Goal: Information Seeking & Learning: Find specific fact

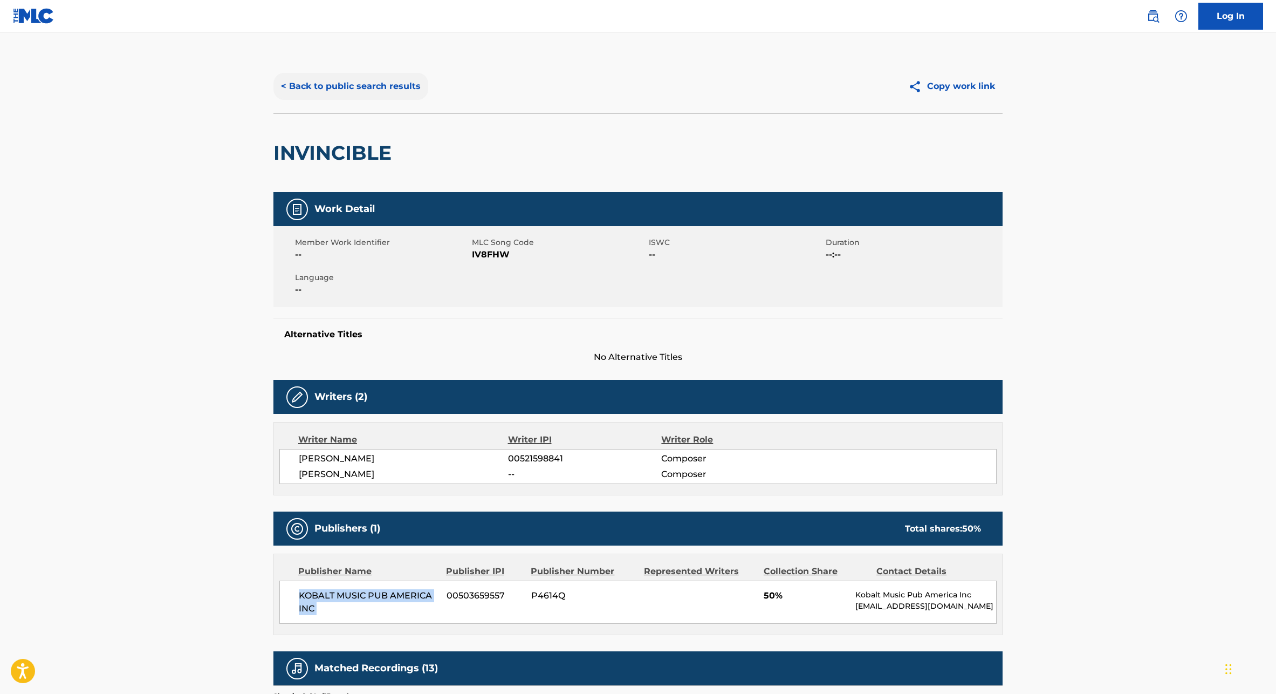
click at [369, 80] on button "< Back to public search results" at bounding box center [350, 86] width 155 height 27
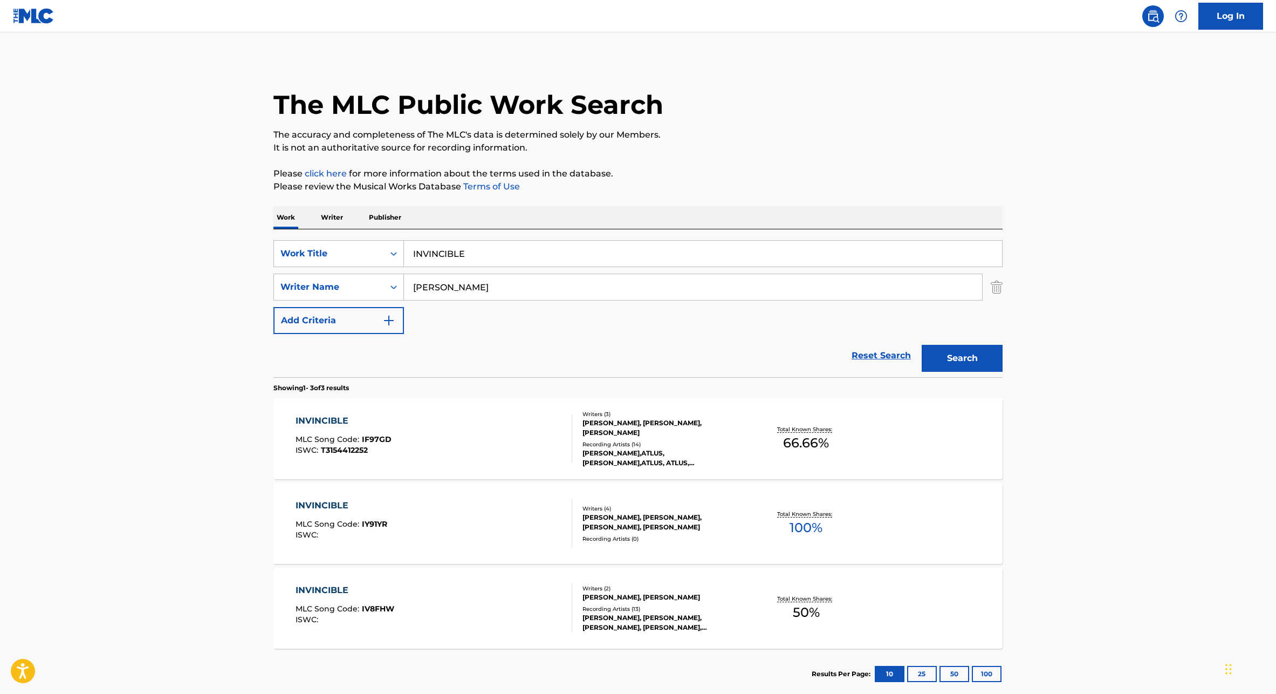
click at [459, 257] on input "INVINCIBLE" at bounding box center [703, 254] width 598 height 26
paste input "TAKING CHANCES"
type input "TAKING CHANCES"
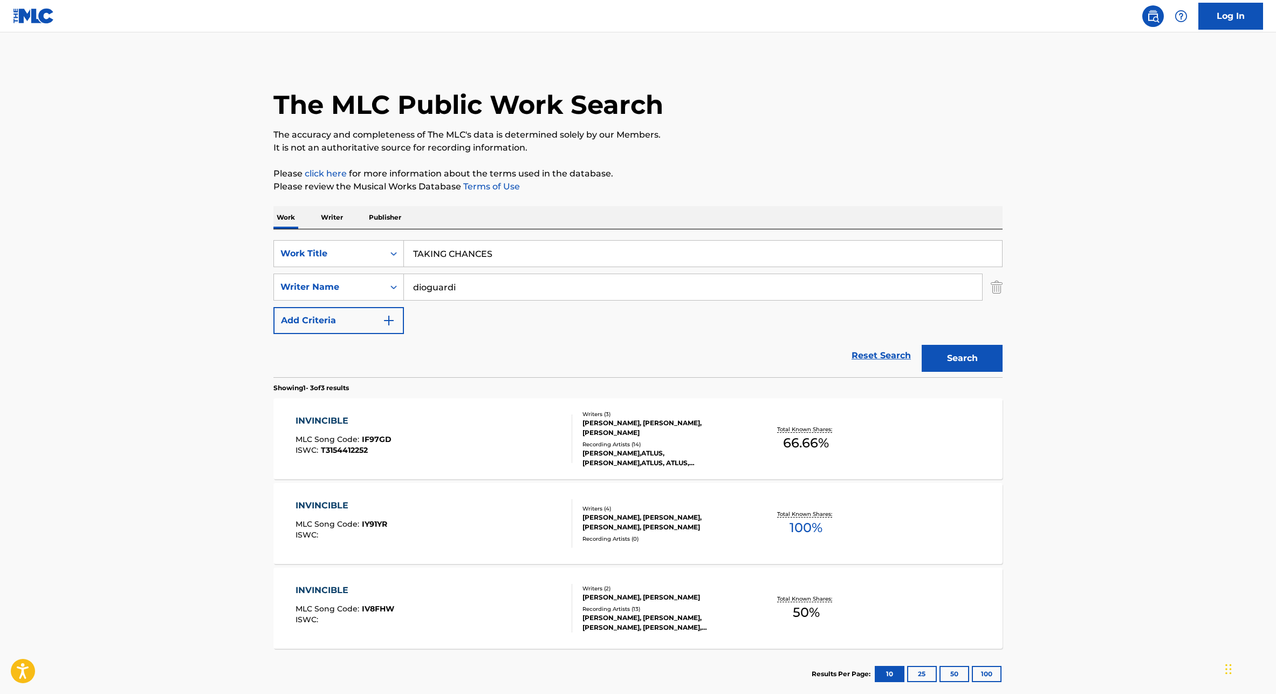
type input "dioguardi"
click at [922, 345] on button "Search" at bounding box center [962, 358] width 81 height 27
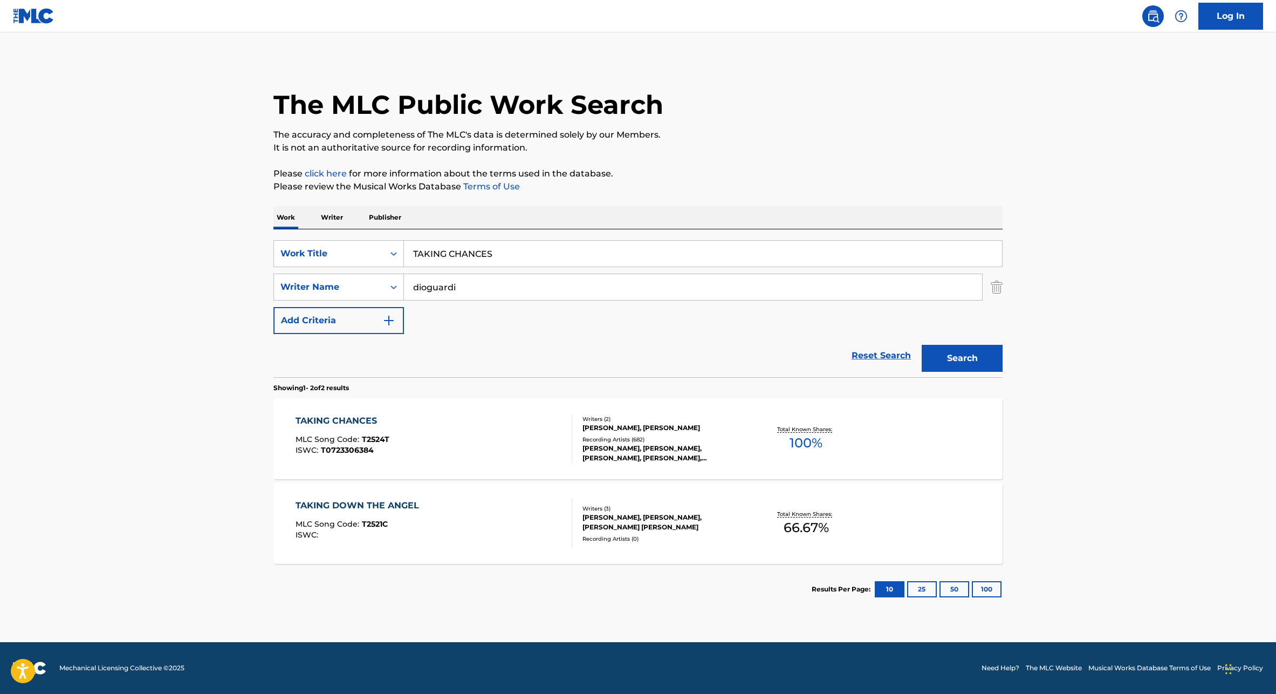
click at [380, 441] on span "T2524T" at bounding box center [376, 439] width 28 height 10
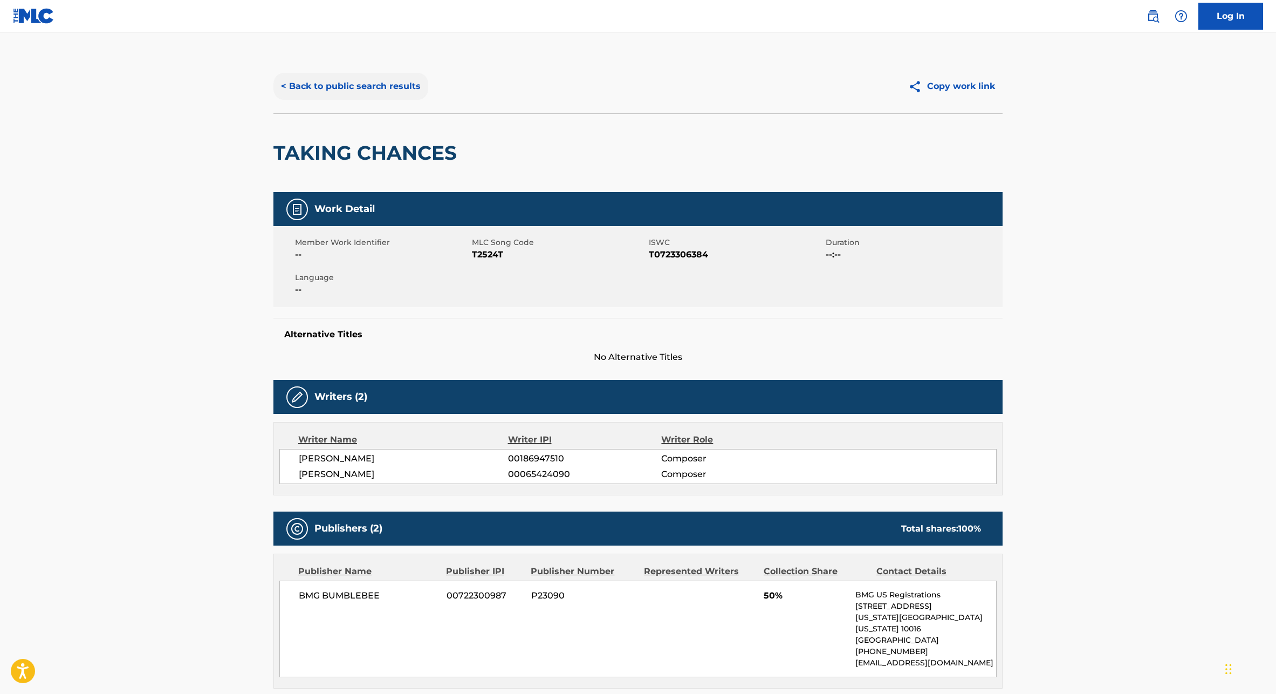
click at [314, 89] on button "< Back to public search results" at bounding box center [350, 86] width 155 height 27
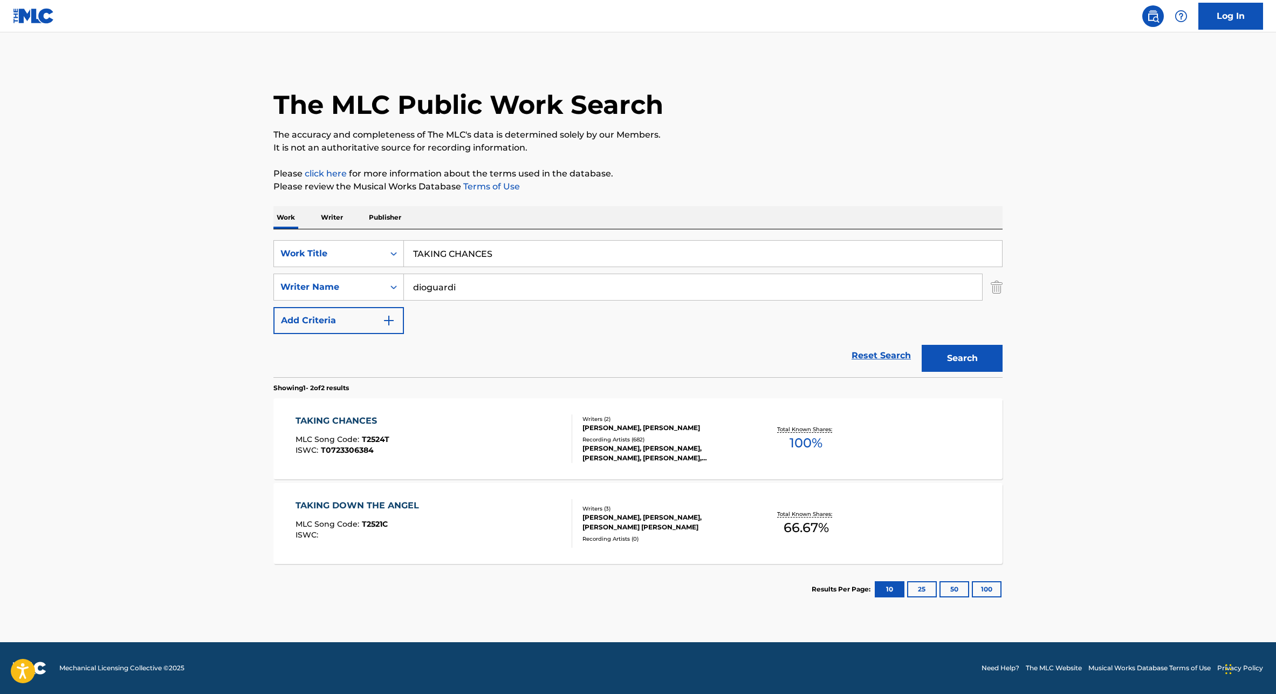
click at [455, 263] on input "TAKING CHANCES" at bounding box center [703, 254] width 598 height 26
paste input "FOLLOW THAT DREAM"
type input "FOLLOW THAT DREAM"
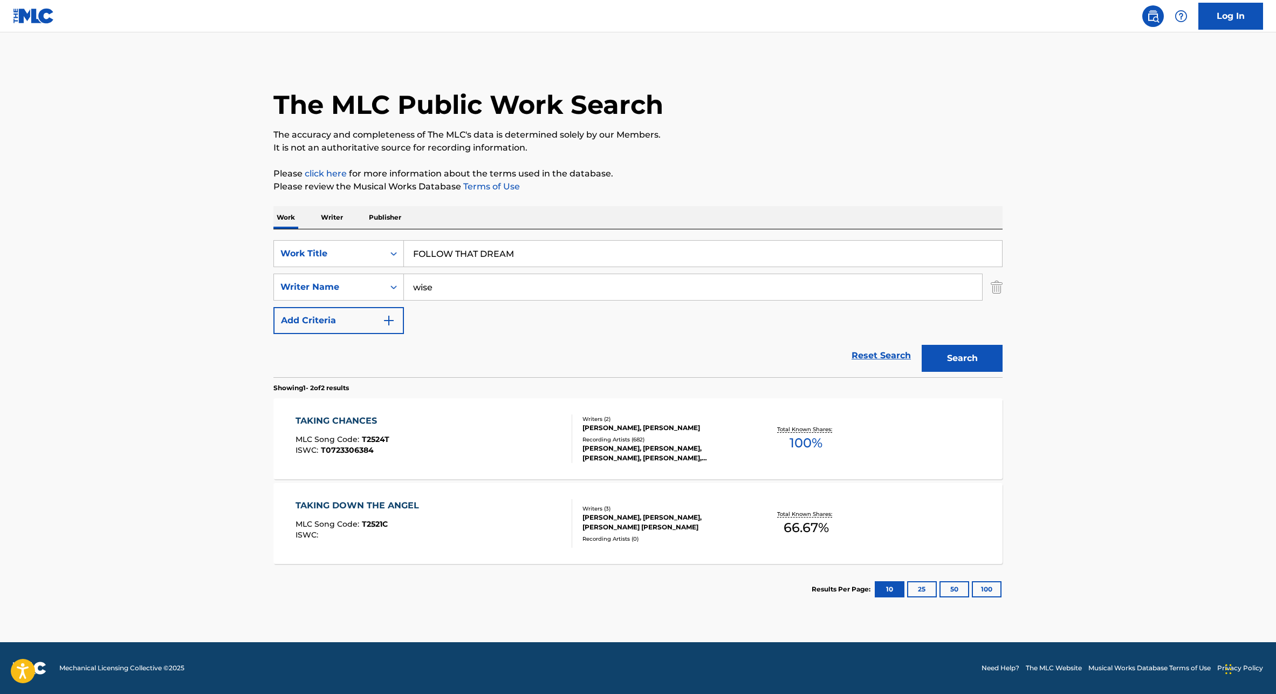
type input "wise"
click at [922, 345] on button "Search" at bounding box center [962, 358] width 81 height 27
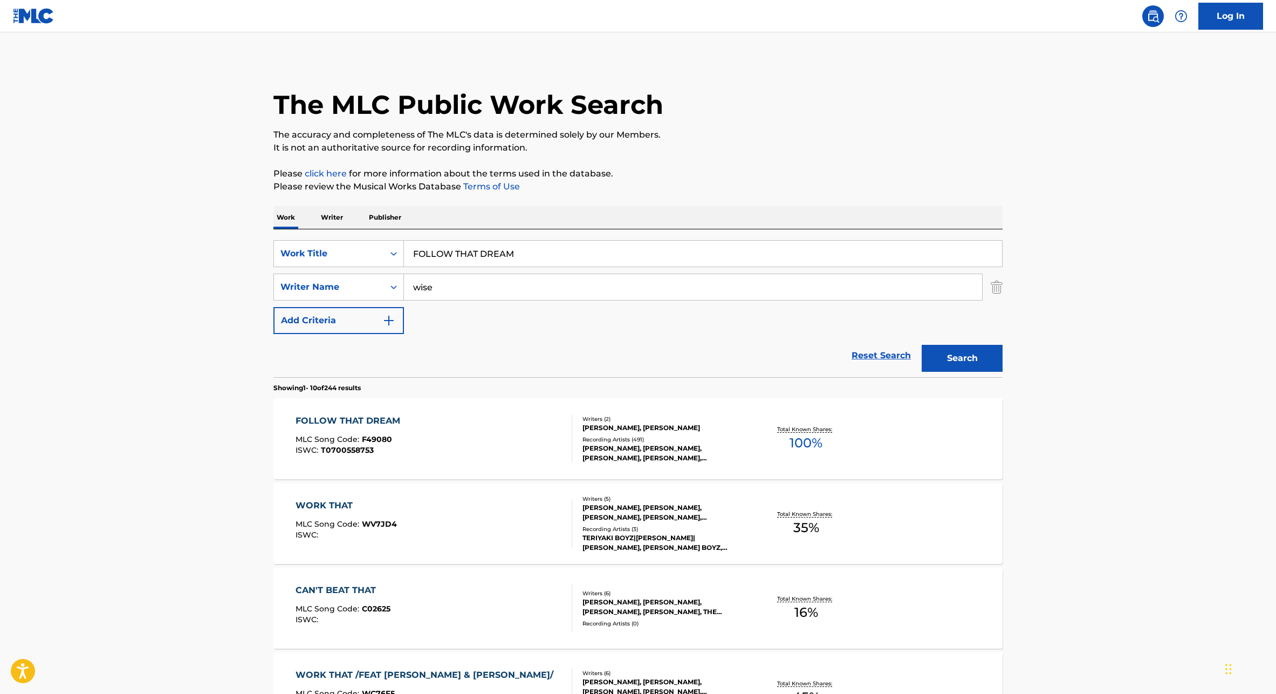
click at [450, 450] on div "FOLLOW THAT DREAM MLC Song Code : F49080 ISWC : T0700558753" at bounding box center [434, 438] width 277 height 49
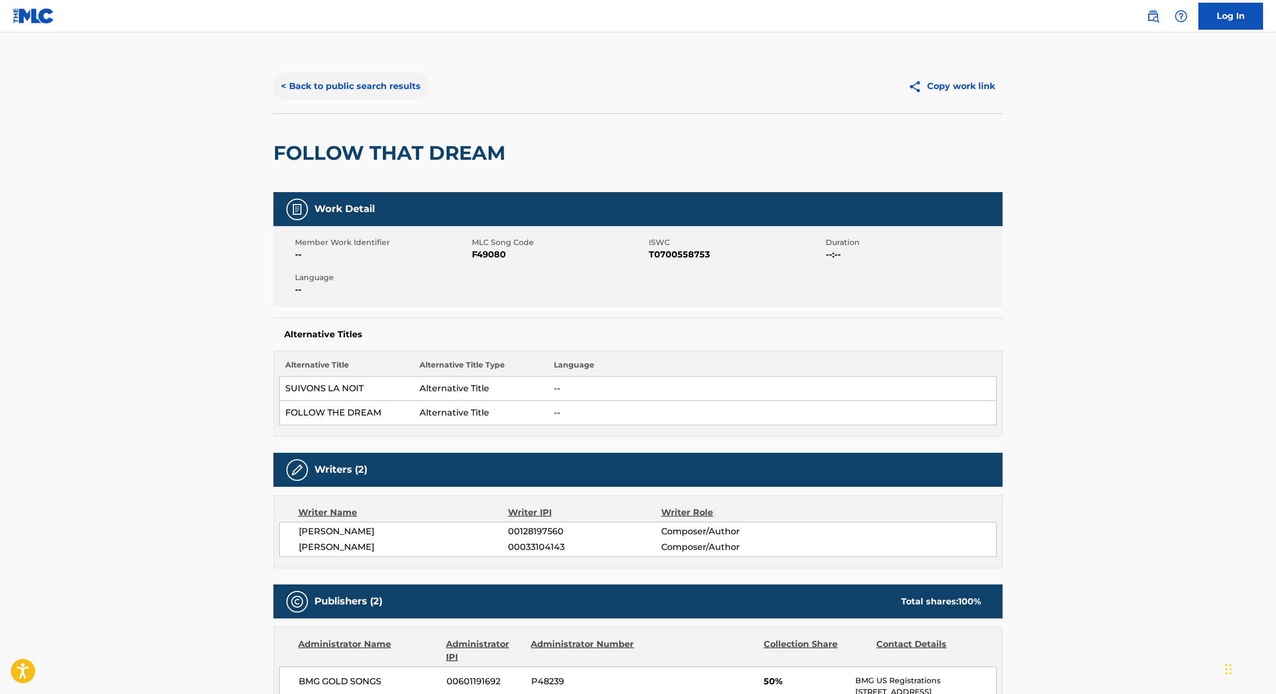
click at [370, 88] on button "< Back to public search results" at bounding box center [350, 86] width 155 height 27
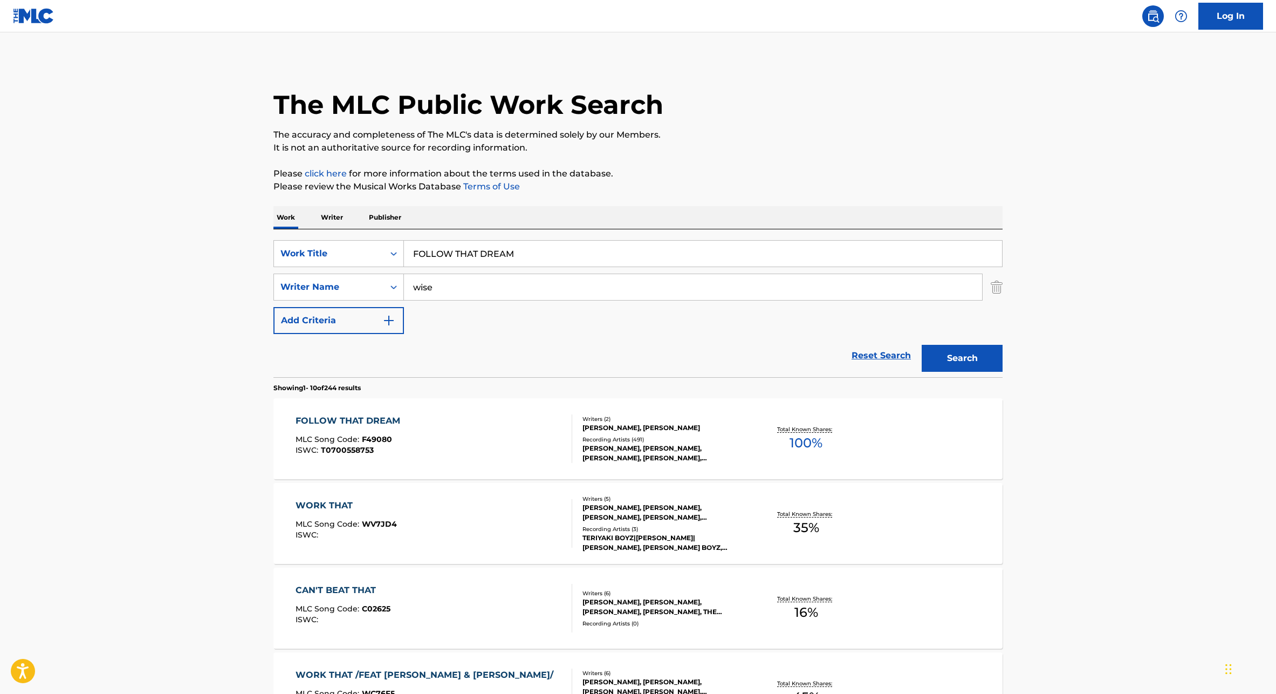
click at [462, 242] on input "FOLLOW THAT DREAM" at bounding box center [703, 254] width 598 height 26
paste input "HITTING THE ROAD"
type input "HITTING THE ROAD"
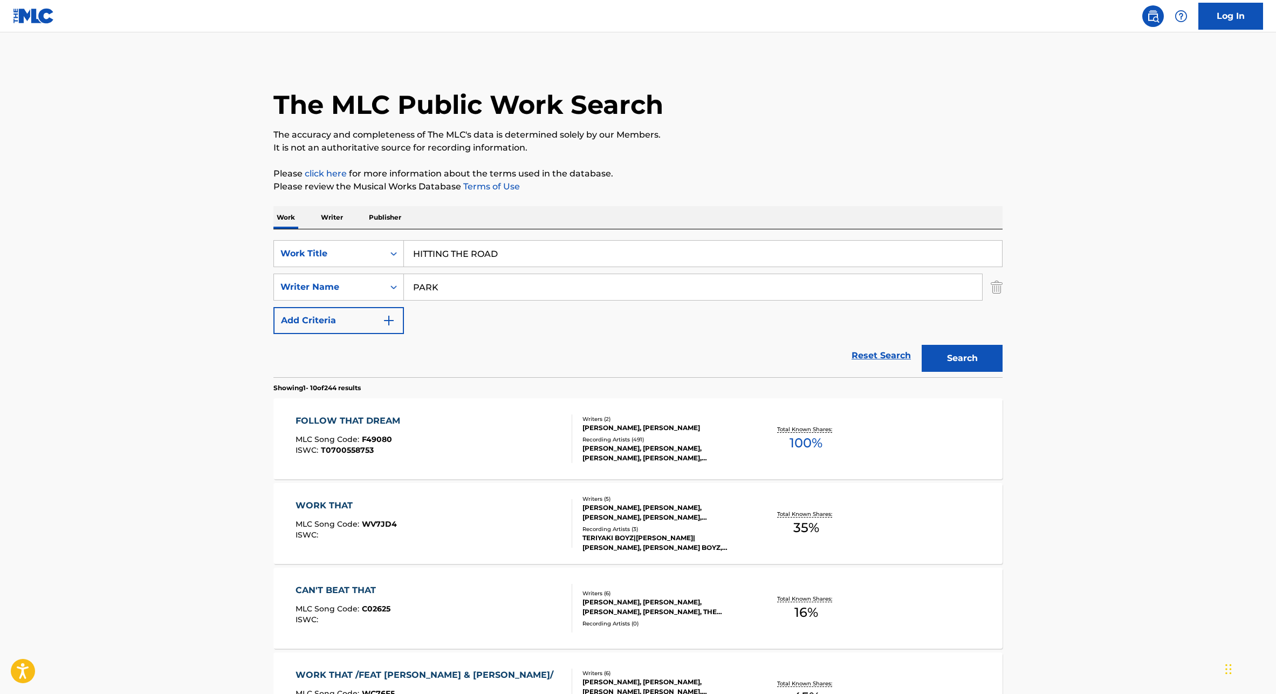
click at [922, 345] on button "Search" at bounding box center [962, 358] width 81 height 27
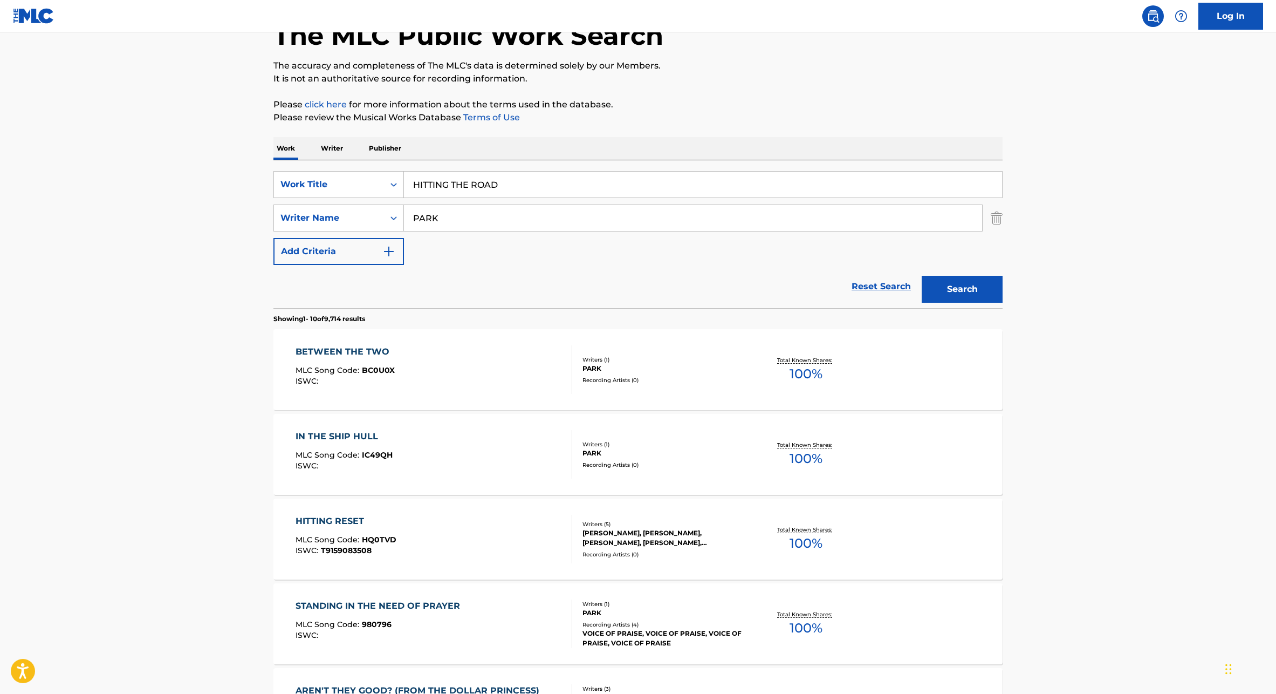
scroll to position [195, 0]
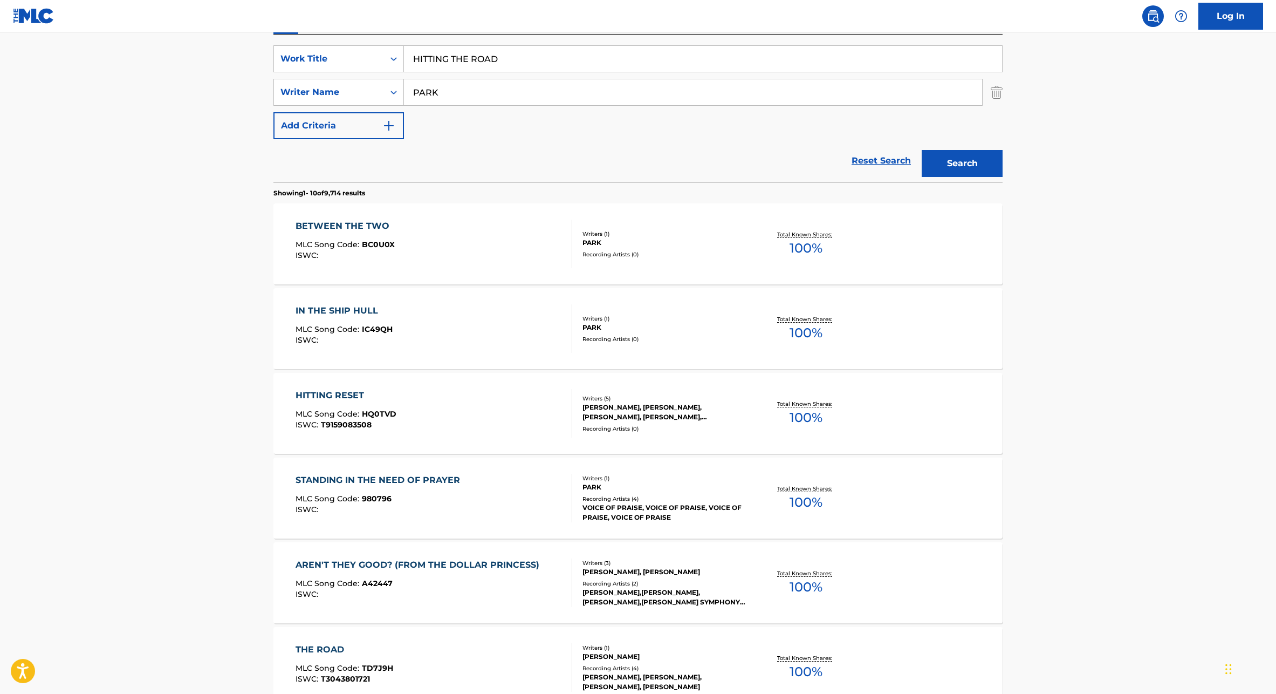
click at [428, 93] on input "PARK" at bounding box center [693, 92] width 578 height 26
type input "[PERSON_NAME]"
click at [922, 150] on button "Search" at bounding box center [962, 163] width 81 height 27
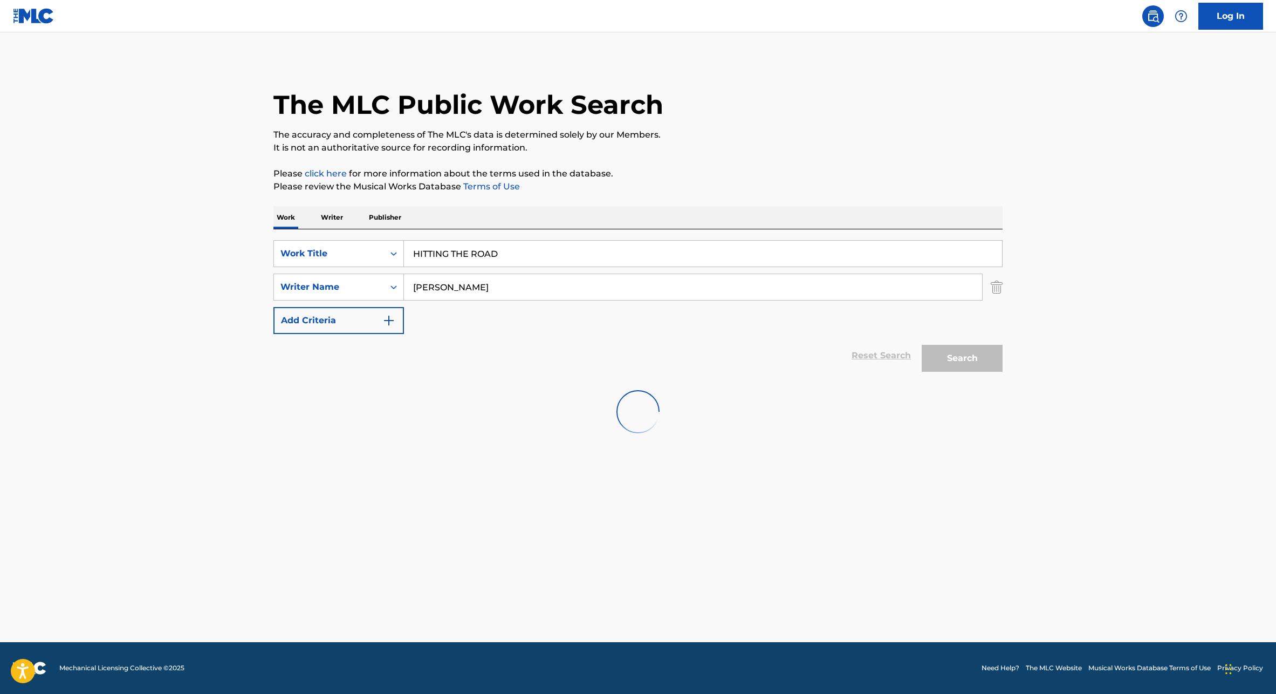
scroll to position [0, 0]
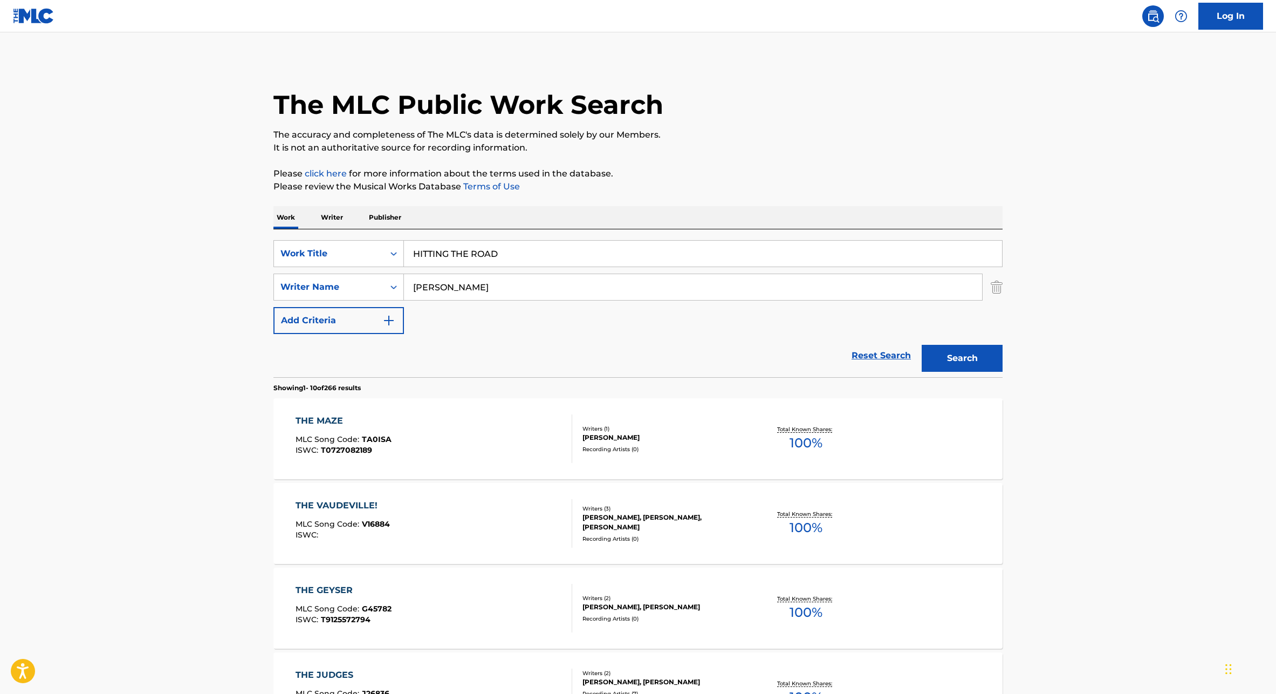
click at [415, 246] on input "HITTING THE ROAD" at bounding box center [703, 254] width 598 height 26
paste input "L.A. Baby"
type input "L.A. Baby"
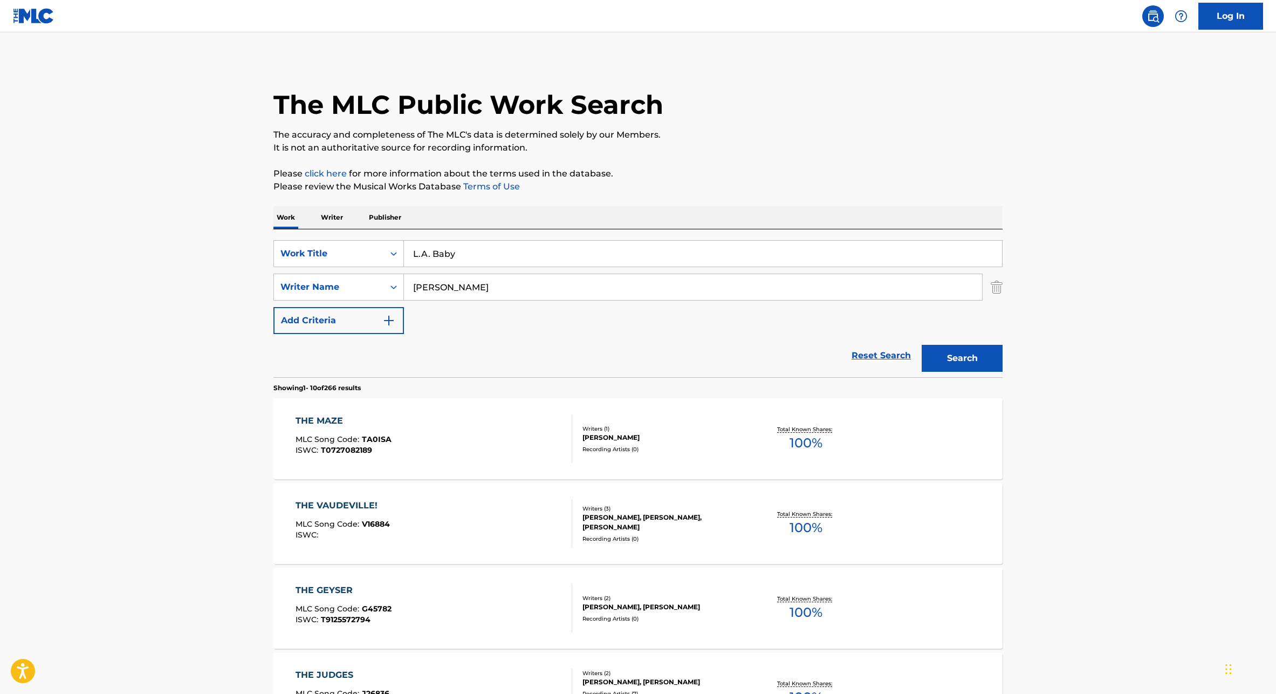
type input "[PERSON_NAME]"
click at [922, 345] on button "Search" at bounding box center [962, 358] width 81 height 27
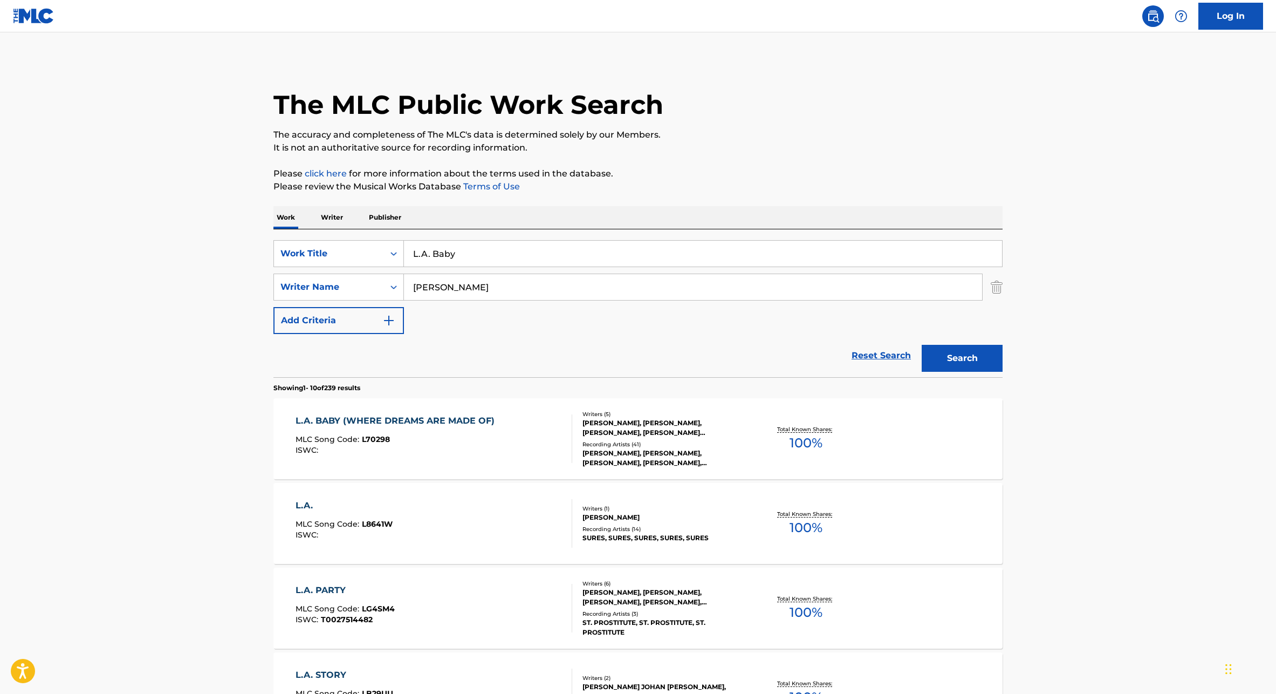
click at [314, 441] on span "MLC Song Code :" at bounding box center [329, 439] width 66 height 10
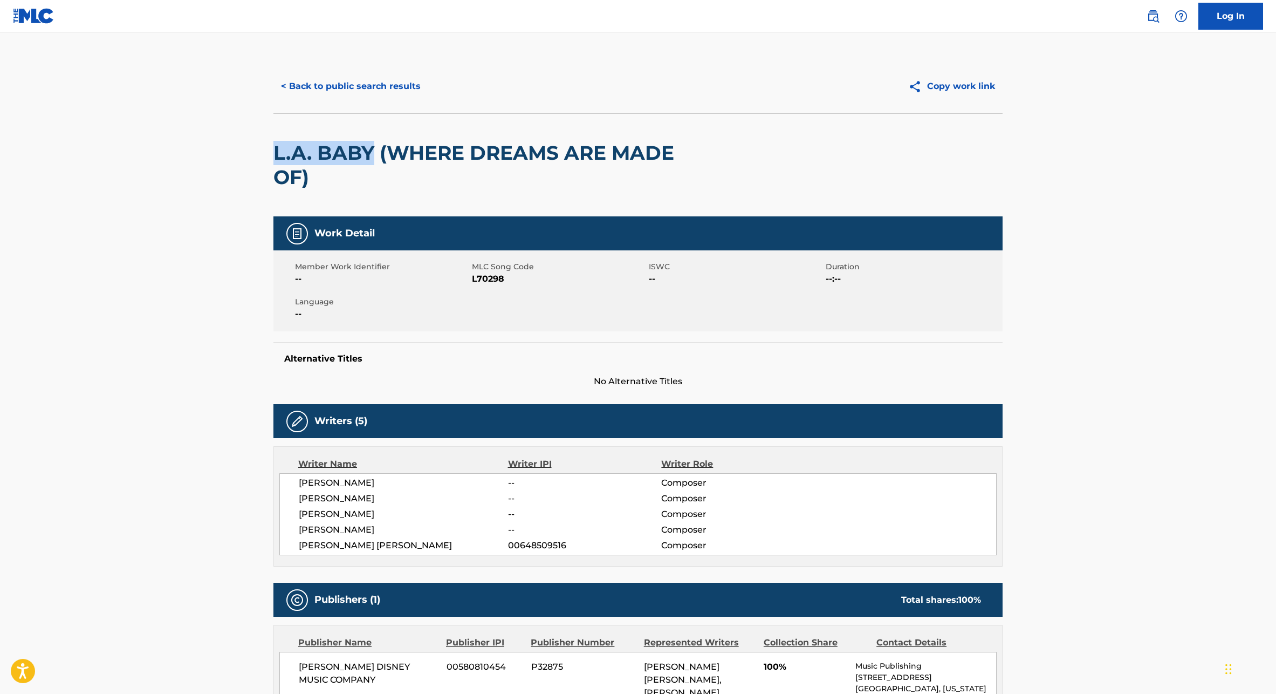
drag, startPoint x: 275, startPoint y: 152, endPoint x: 372, endPoint y: 151, distance: 97.1
click at [372, 151] on h2 "L.A. BABY (WHERE DREAMS ARE MADE OF)" at bounding box center [491, 165] width 437 height 49
copy h2 "L.A. BABY"
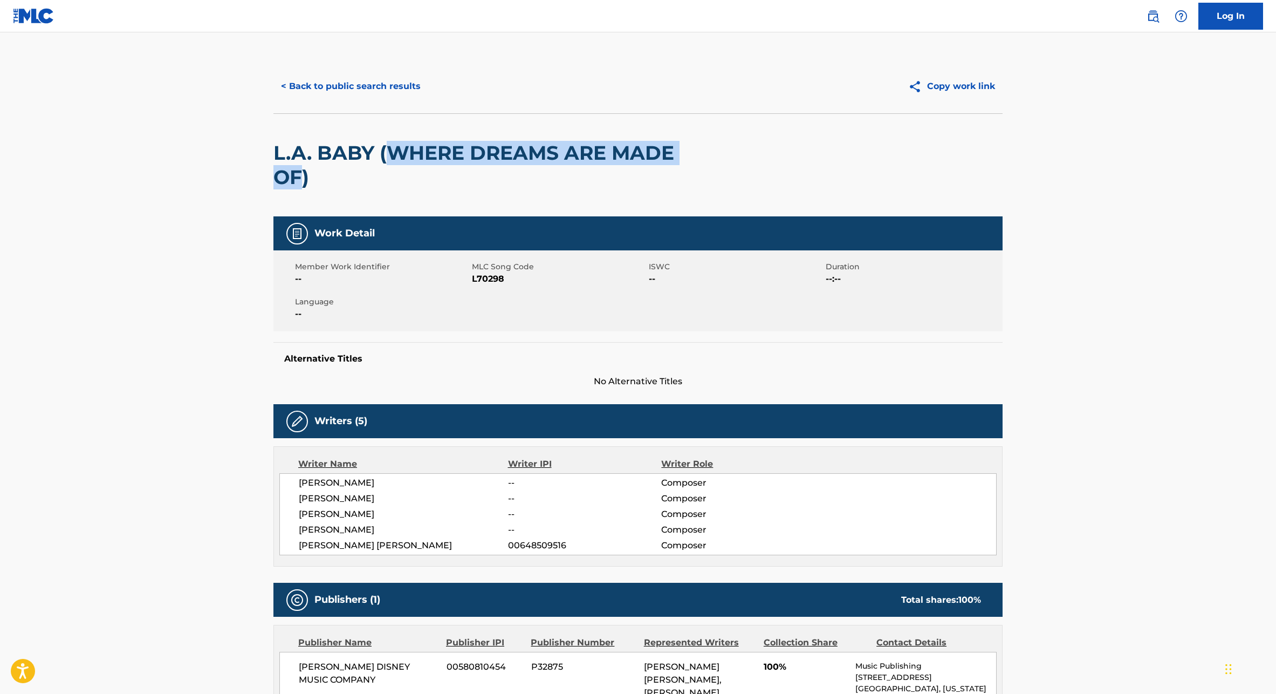
drag, startPoint x: 397, startPoint y: 153, endPoint x: 298, endPoint y: 173, distance: 101.2
click at [298, 173] on h2 "L.A. BABY (WHERE DREAMS ARE MADE OF)" at bounding box center [491, 165] width 437 height 49
copy h2 "WHERE DREAMS ARE MADE OF"
click at [355, 156] on h2 "L.A. BABY (WHERE DREAMS ARE MADE OF)" at bounding box center [491, 165] width 437 height 49
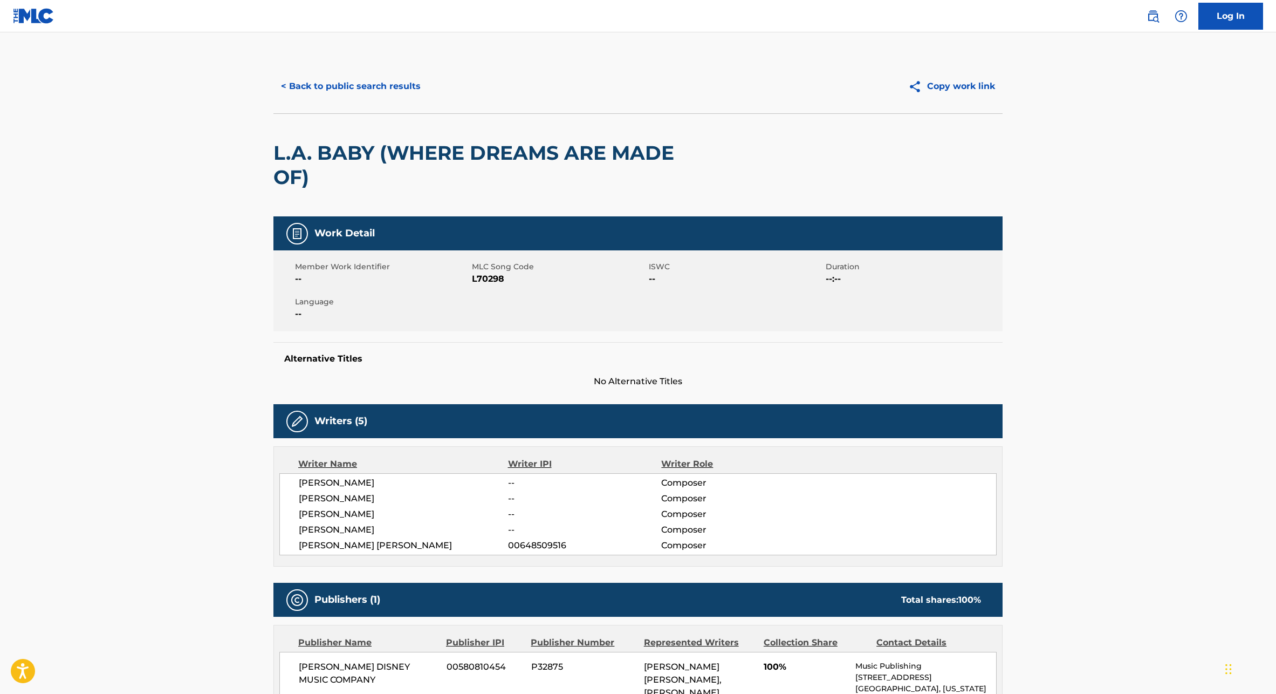
click at [355, 156] on h2 "L.A. BABY (WHERE DREAMS ARE MADE OF)" at bounding box center [491, 165] width 437 height 49
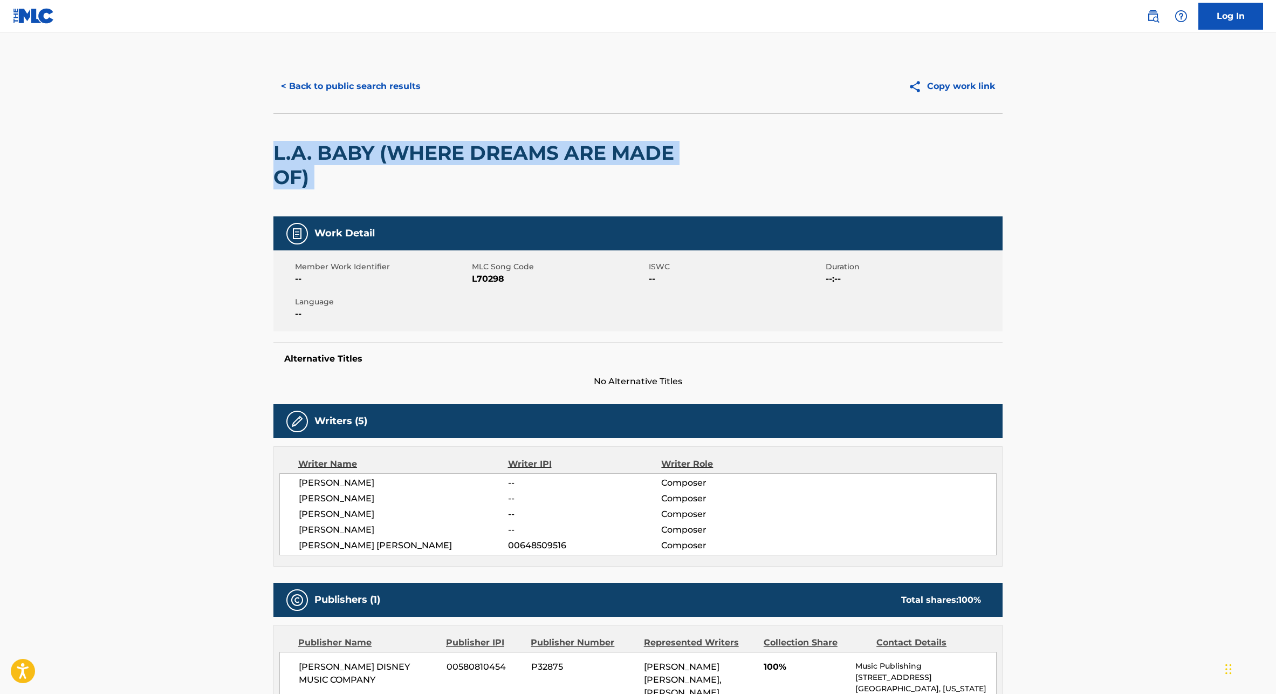
click at [355, 156] on h2 "L.A. BABY (WHERE DREAMS ARE MADE OF)" at bounding box center [491, 165] width 437 height 49
copy div "L.A. BABY (WHERE DREAMS ARE MADE OF)"
click at [475, 277] on span "L70298" at bounding box center [559, 278] width 174 height 13
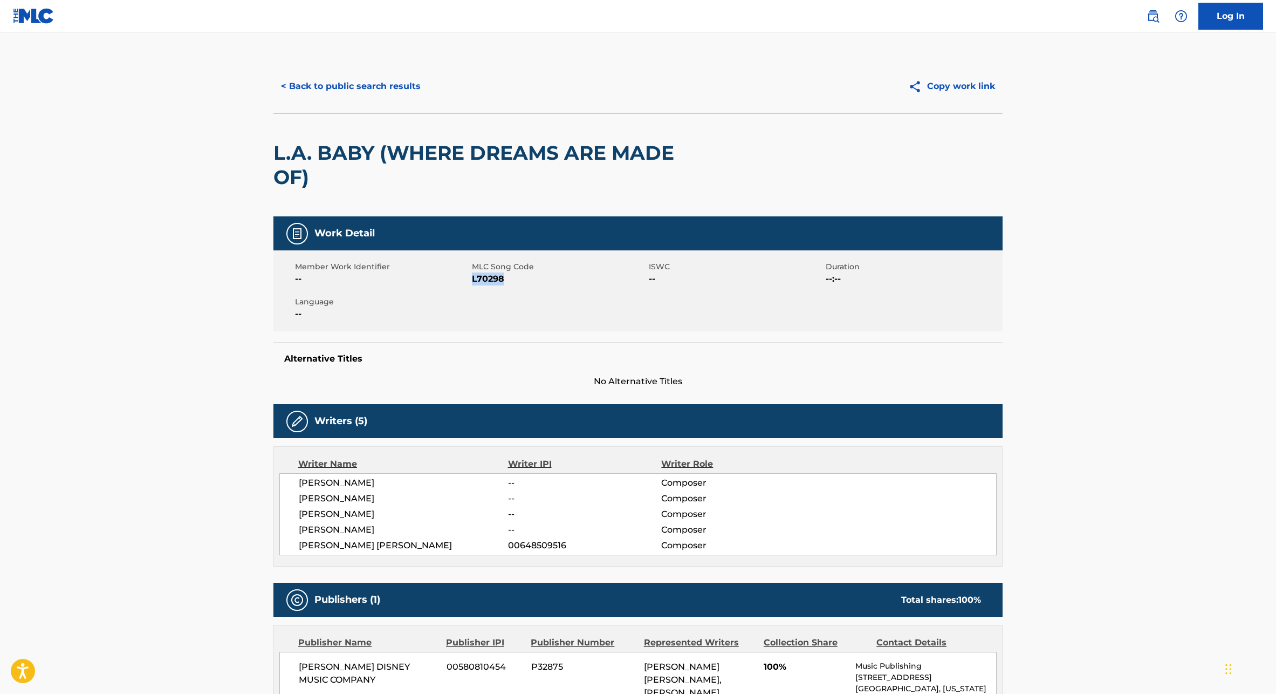
click at [475, 277] on span "L70298" at bounding box center [559, 278] width 174 height 13
copy span "L70298"
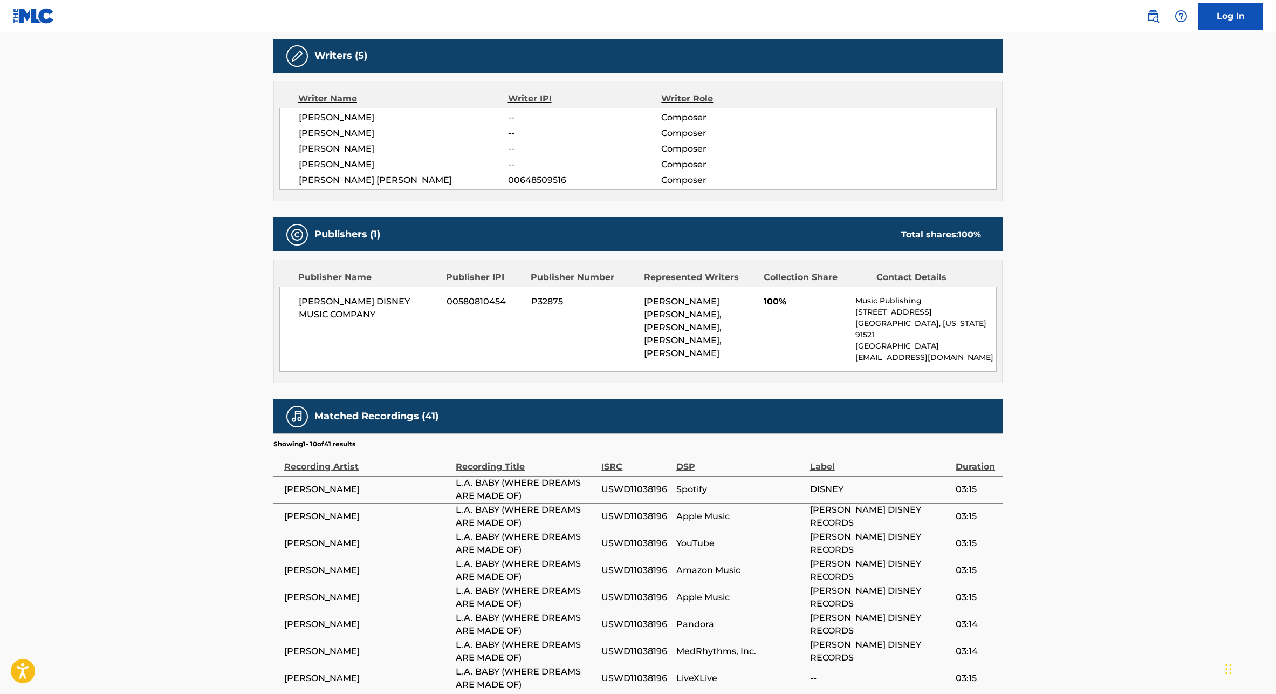
scroll to position [365, 0]
click at [330, 308] on span "[PERSON_NAME] DISNEY MUSIC COMPANY" at bounding box center [369, 309] width 140 height 26
copy div "[PERSON_NAME] DISNEY MUSIC COMPANY"
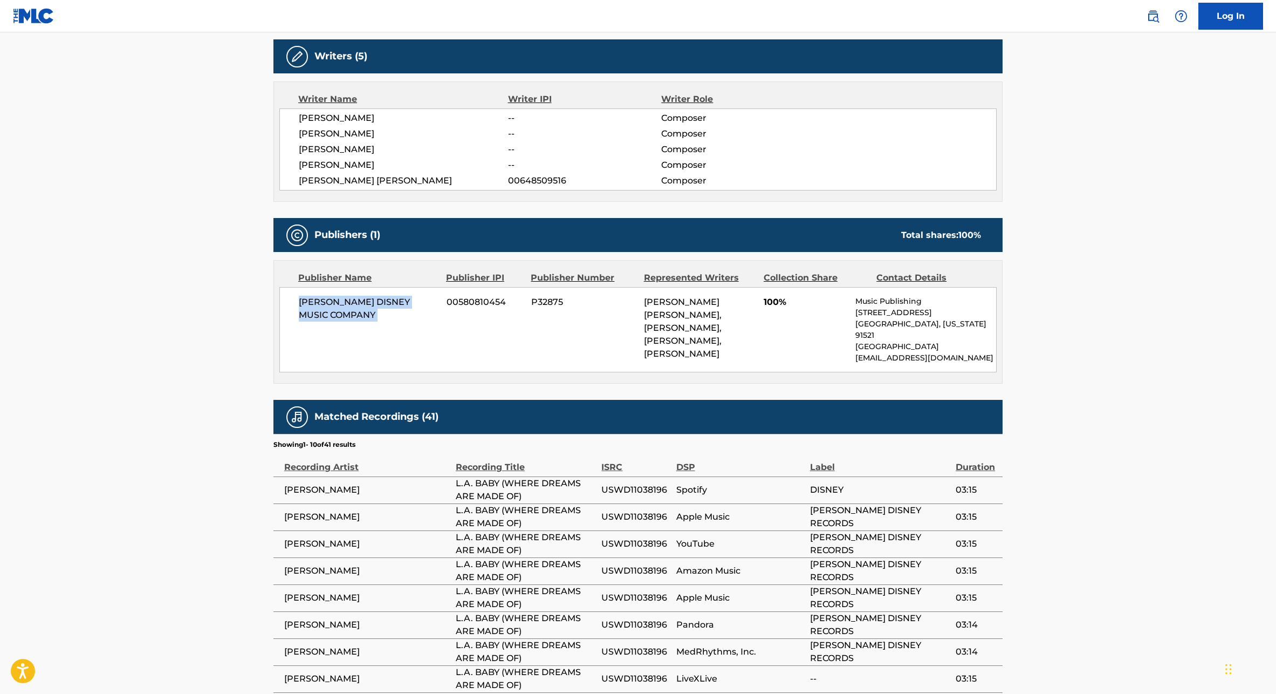
scroll to position [0, 0]
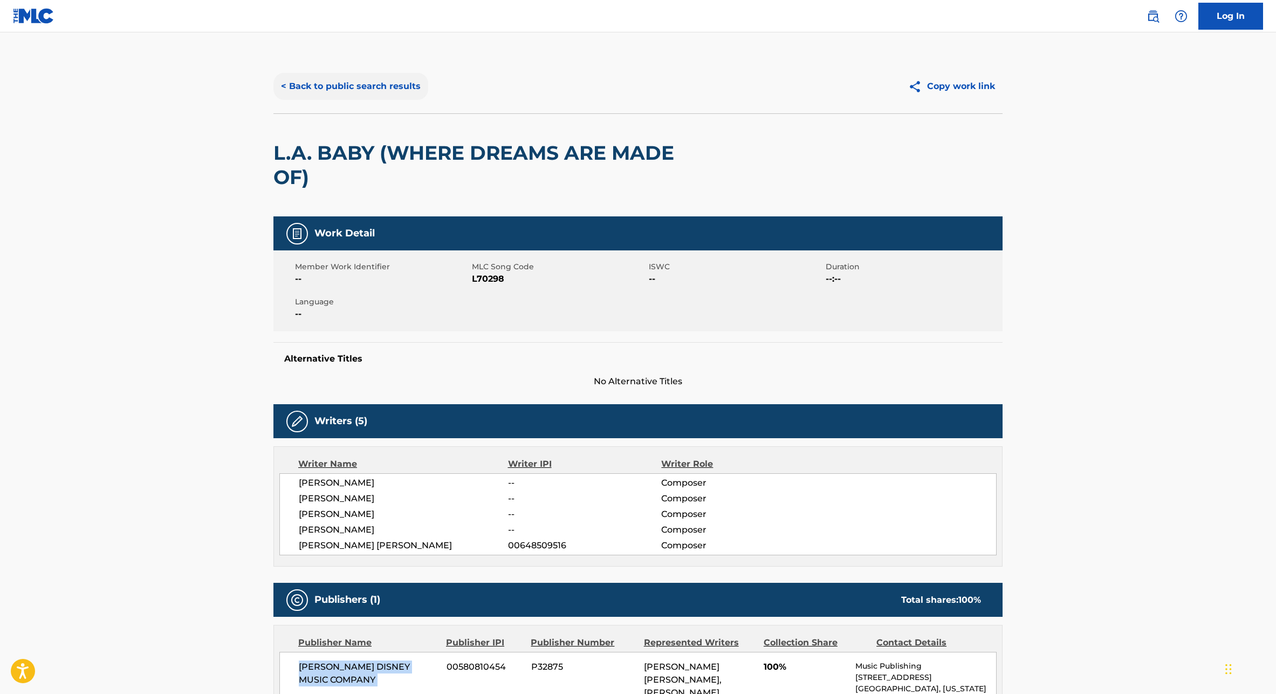
click at [352, 95] on button "< Back to public search results" at bounding box center [350, 86] width 155 height 27
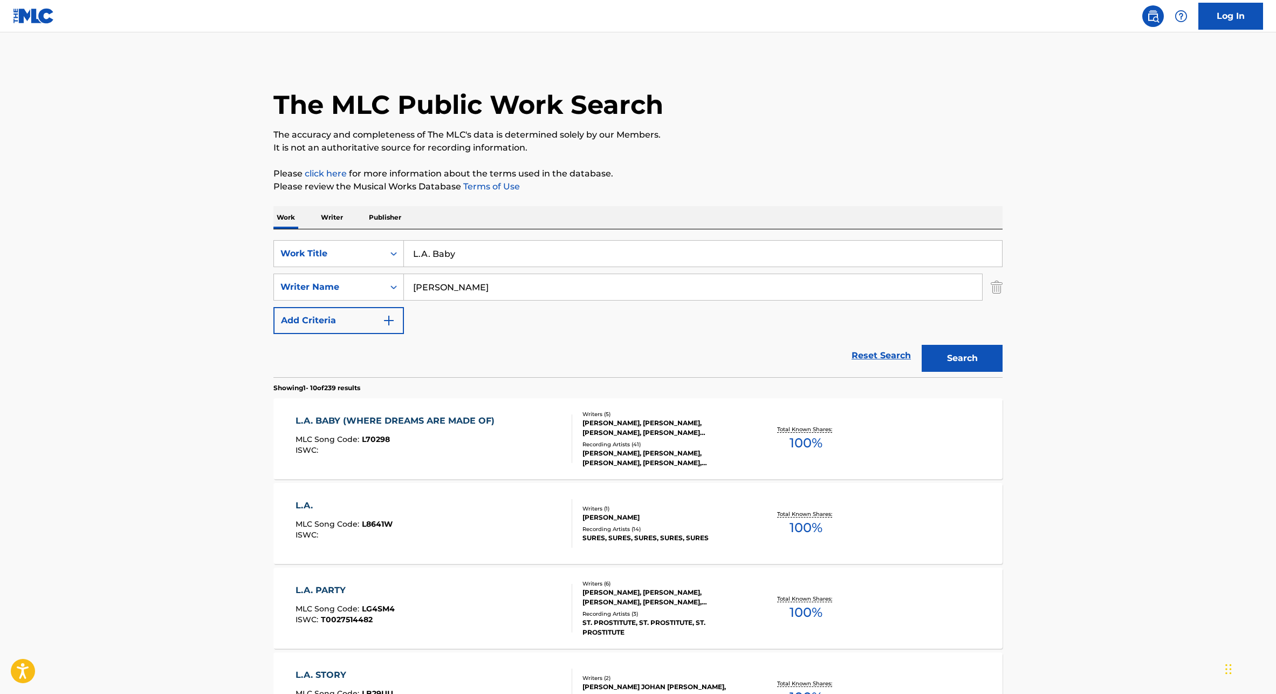
click at [474, 261] on input "L.A. Baby" at bounding box center [703, 254] width 598 height 26
paste input "WHEELS OF A DREAM"
type input "WHEELS OF A DREAM"
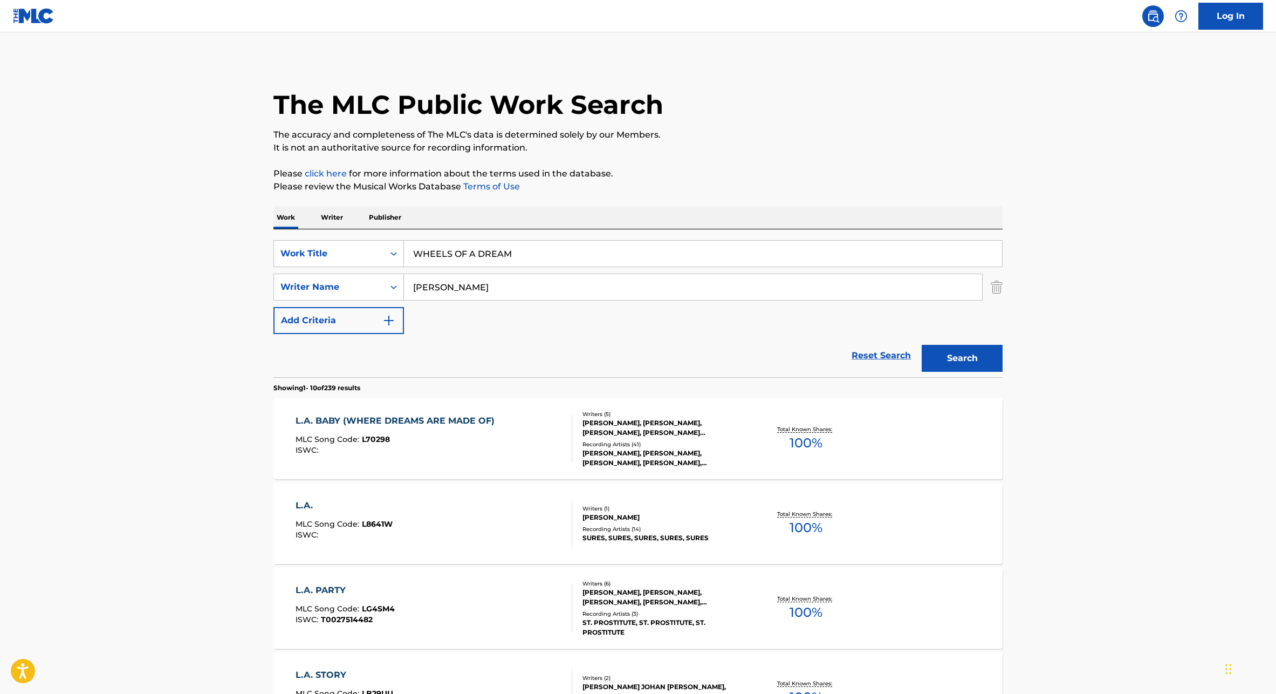
click at [457, 296] on input "[PERSON_NAME]" at bounding box center [693, 287] width 578 height 26
type input "[PERSON_NAME]"
click at [922, 345] on button "Search" at bounding box center [962, 358] width 81 height 27
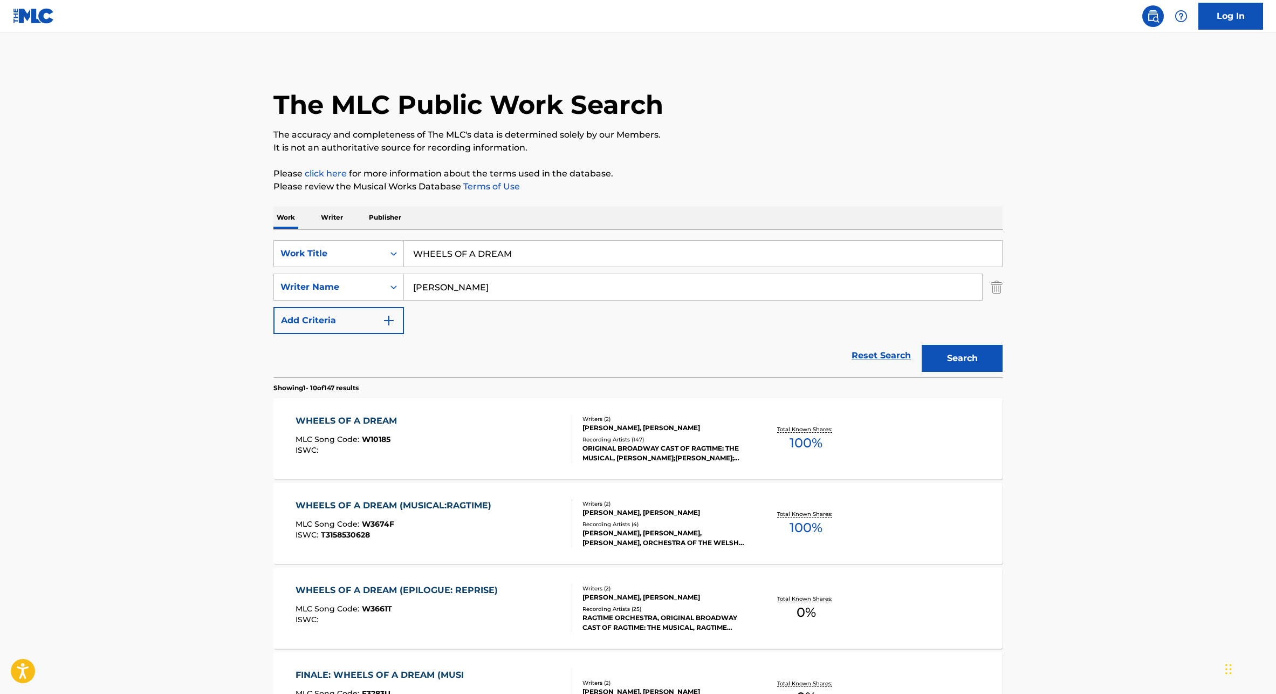
click at [455, 505] on div "WHEELS OF A DREAM (MUSICAL:RAGTIME)" at bounding box center [396, 505] width 201 height 13
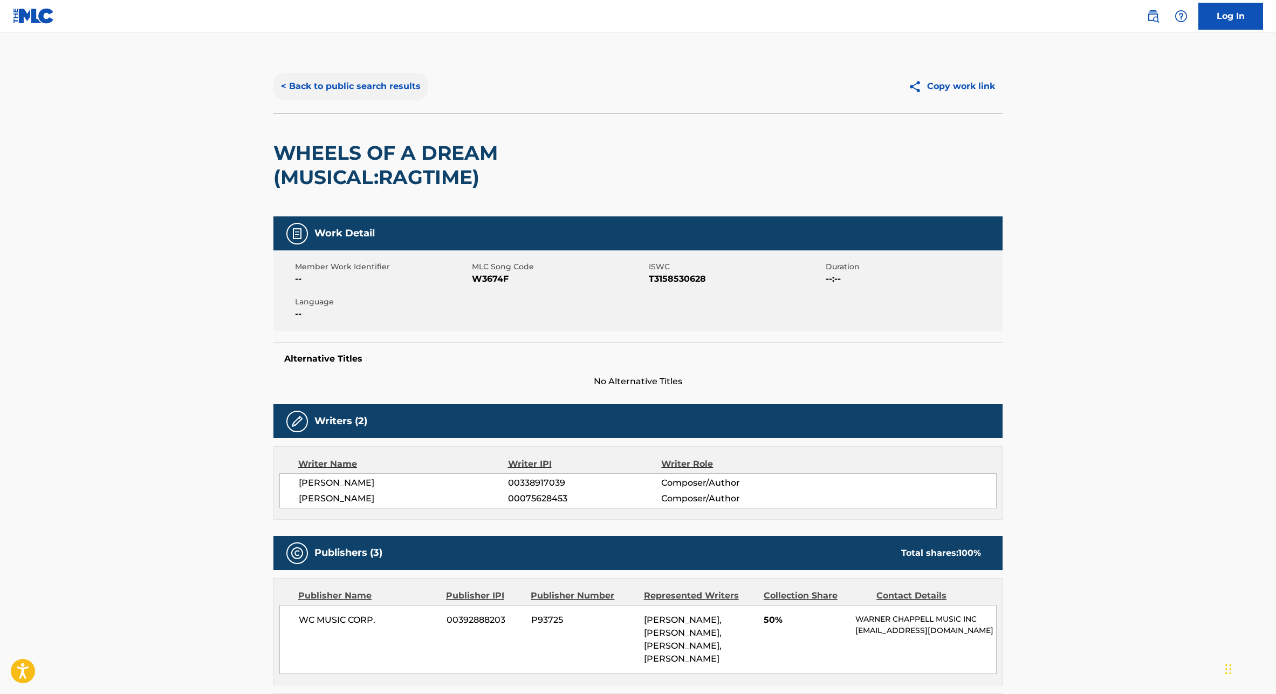
click at [306, 88] on button "< Back to public search results" at bounding box center [350, 86] width 155 height 27
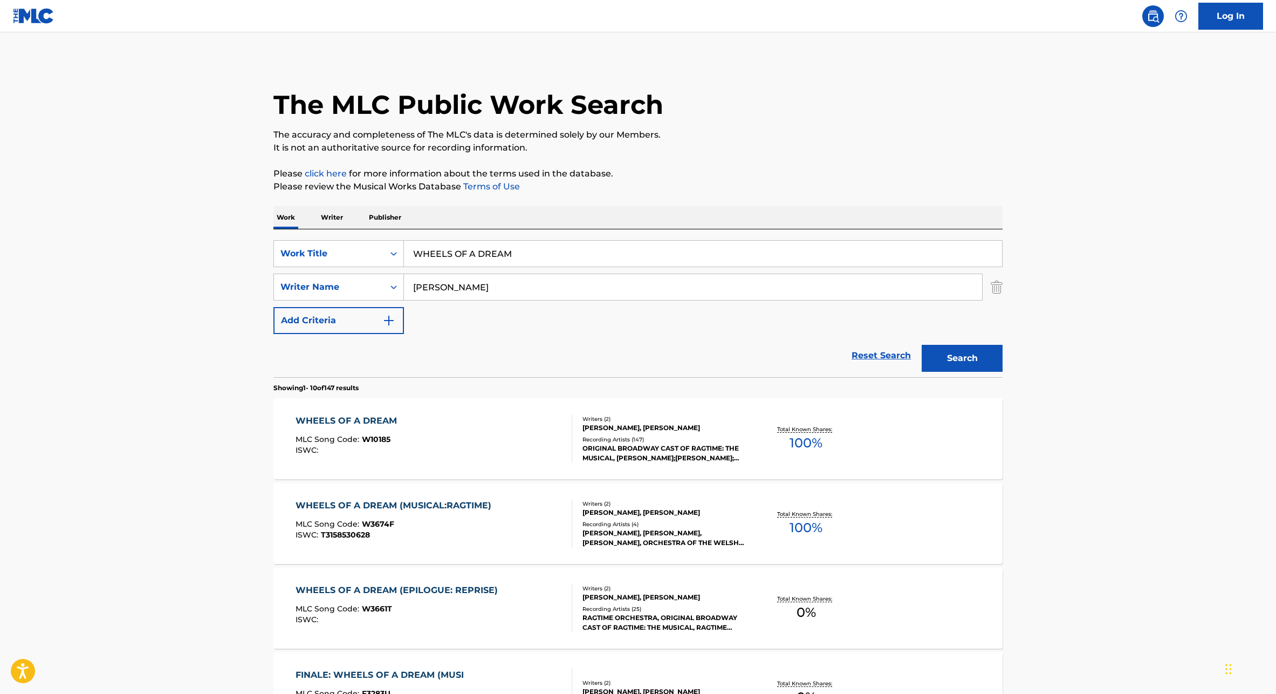
click at [448, 429] on div "WHEELS OF A DREAM MLC Song Code : W10185 ISWC :" at bounding box center [434, 438] width 277 height 49
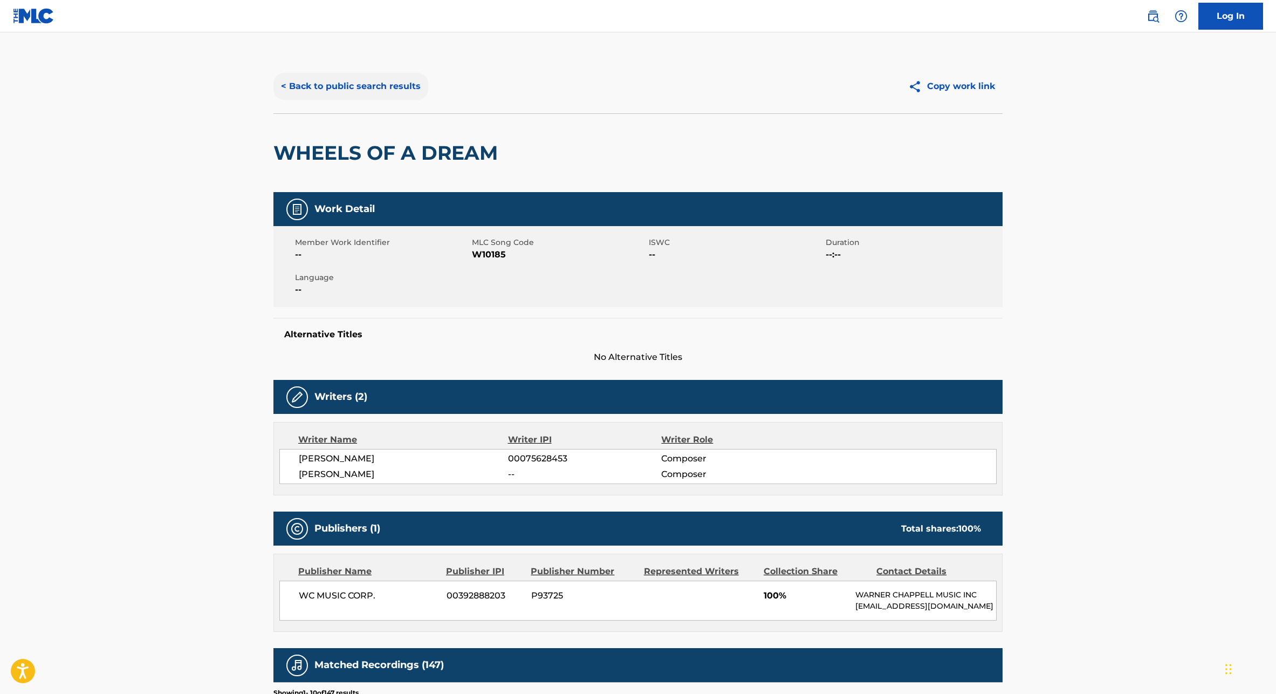
click at [347, 85] on button "< Back to public search results" at bounding box center [350, 86] width 155 height 27
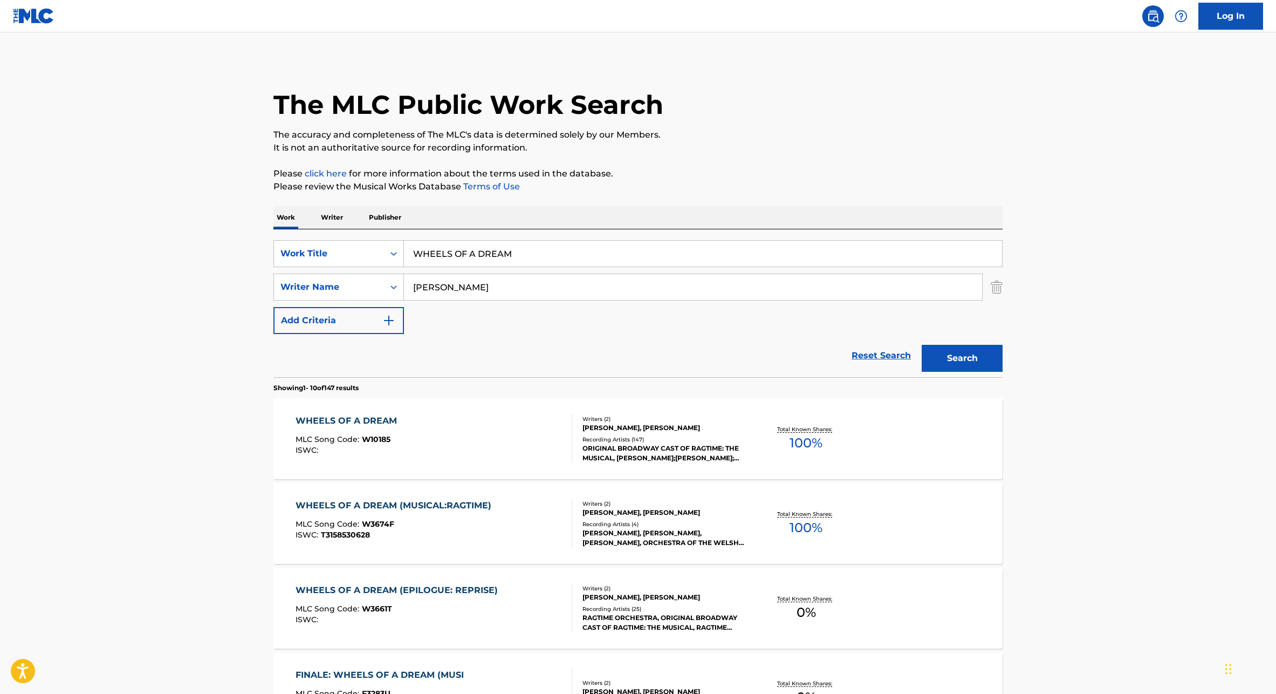
click at [430, 534] on div "ISWC : T3158530628" at bounding box center [396, 535] width 201 height 8
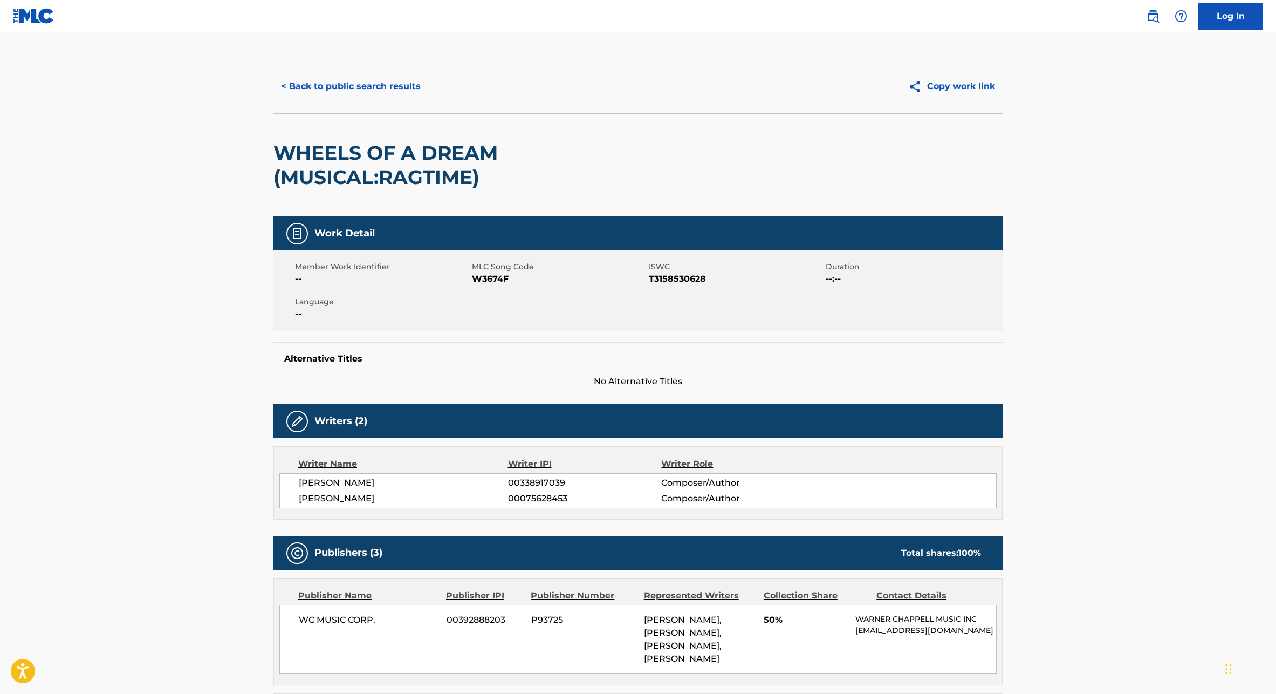
click at [498, 275] on span "W3674F" at bounding box center [559, 278] width 174 height 13
copy span "W3674F"
click at [688, 276] on span "T3158530628" at bounding box center [736, 278] width 174 height 13
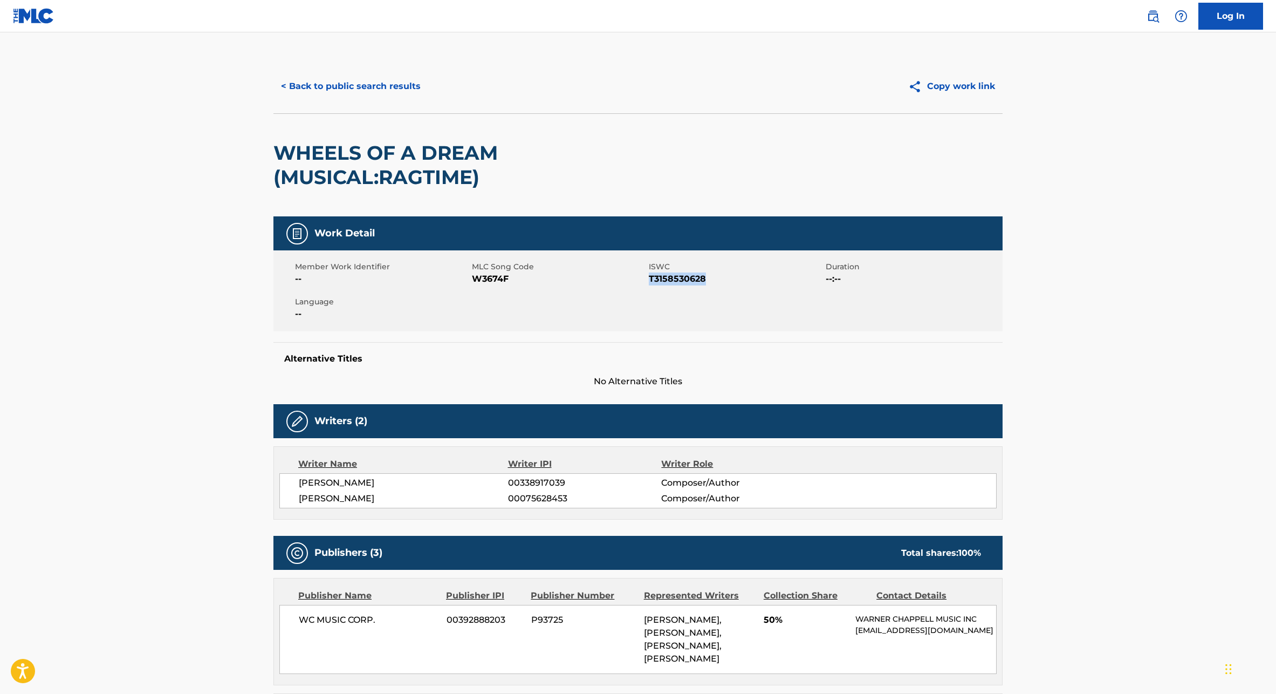
copy span "T3158530628"
click at [347, 66] on div "< Back to public search results Copy work link" at bounding box center [637, 86] width 729 height 54
click at [347, 83] on button "< Back to public search results" at bounding box center [350, 86] width 155 height 27
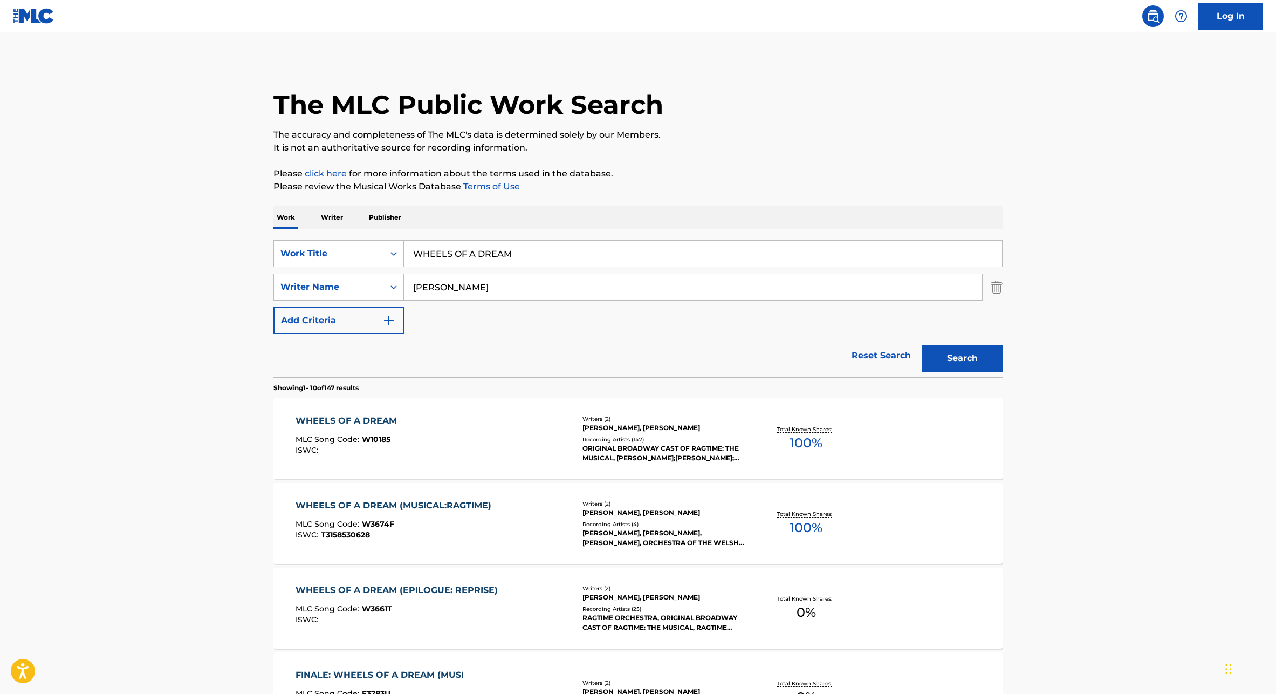
click at [476, 265] on input "WHEELS OF A DREAM" at bounding box center [703, 254] width 598 height 26
paste input "THE PRAYER"
type input "THE PRAYER"
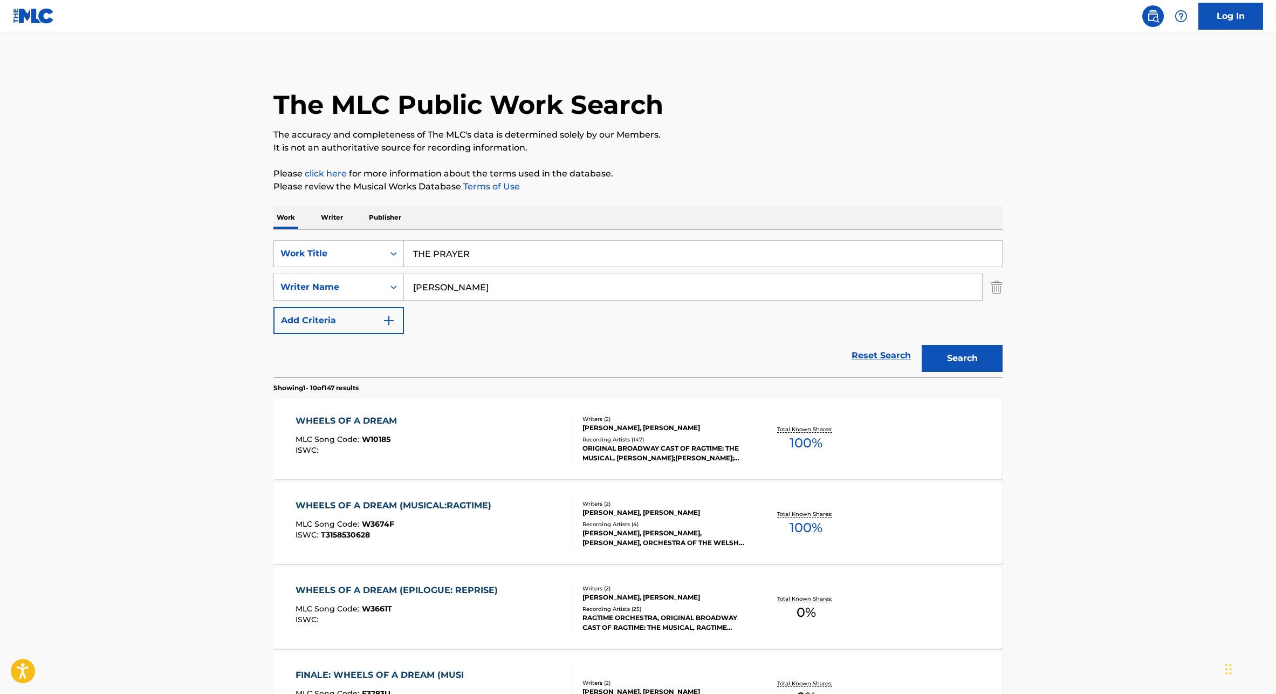
type input "[PERSON_NAME]"
click at [922, 345] on button "Search" at bounding box center [962, 358] width 81 height 27
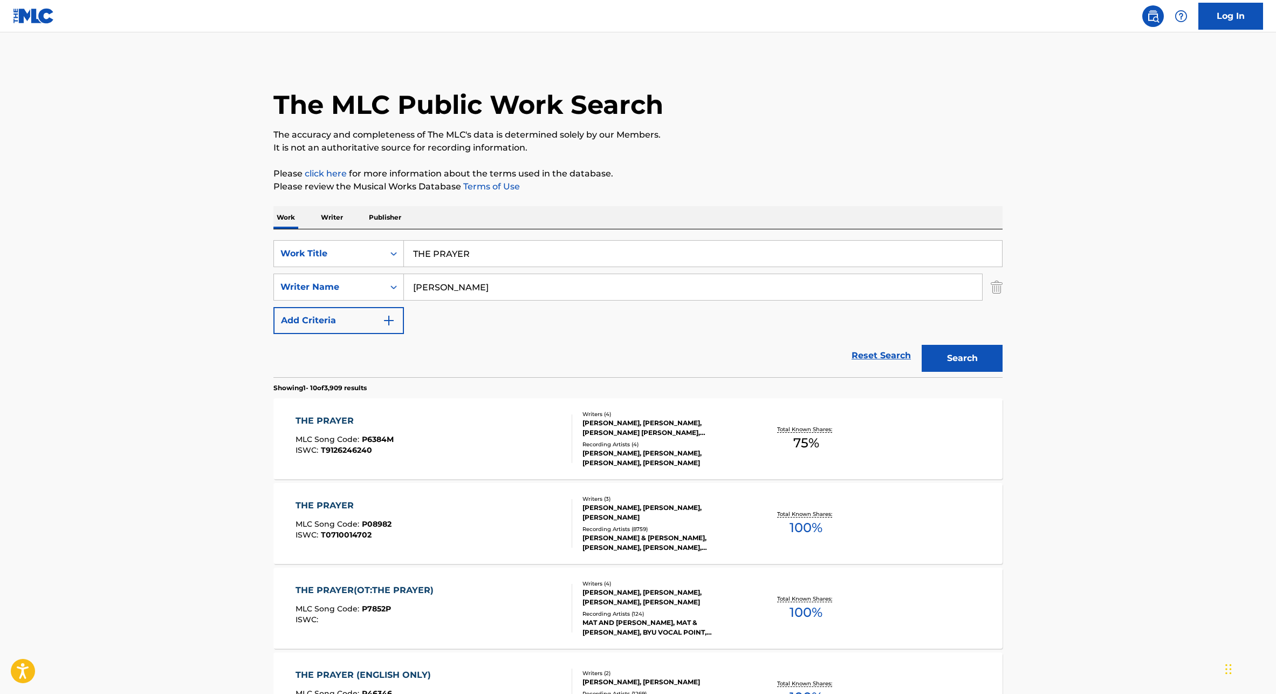
click at [388, 434] on span "P6384M" at bounding box center [378, 439] width 32 height 10
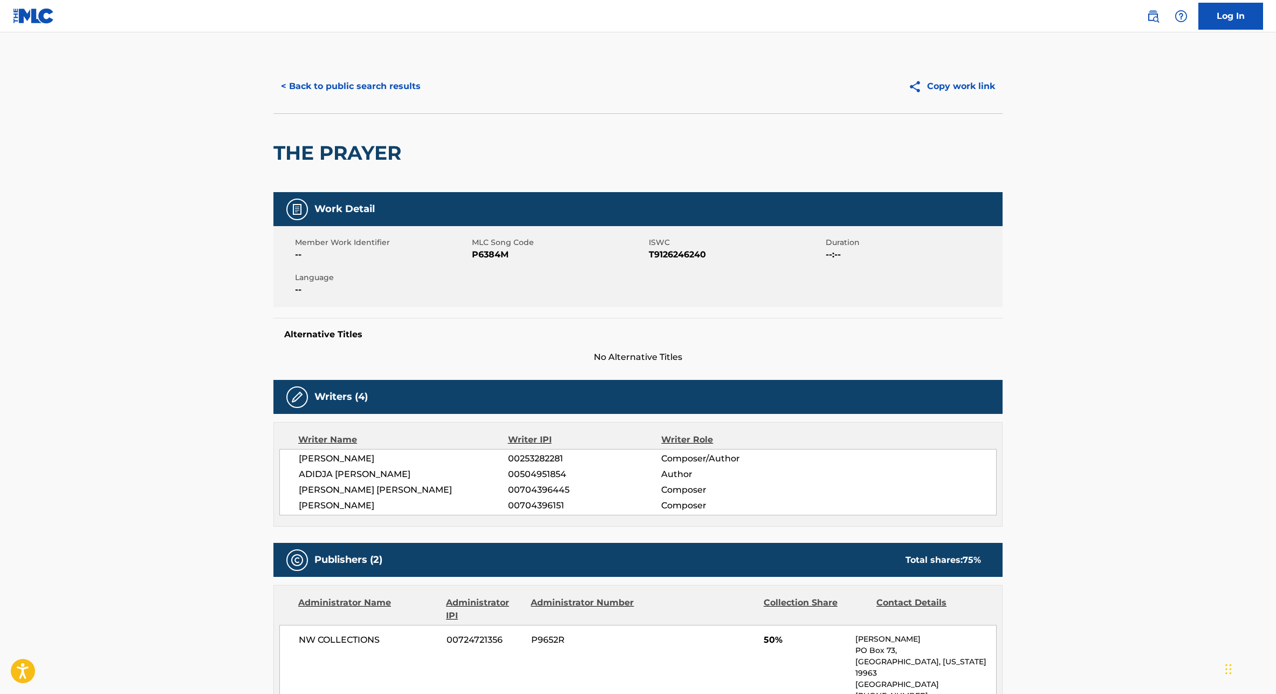
click at [494, 242] on span "MLC Song Code" at bounding box center [559, 242] width 174 height 11
click at [488, 259] on span "P6384M" at bounding box center [559, 254] width 174 height 13
copy span "P6384M"
click at [356, 79] on button "< Back to public search results" at bounding box center [350, 86] width 155 height 27
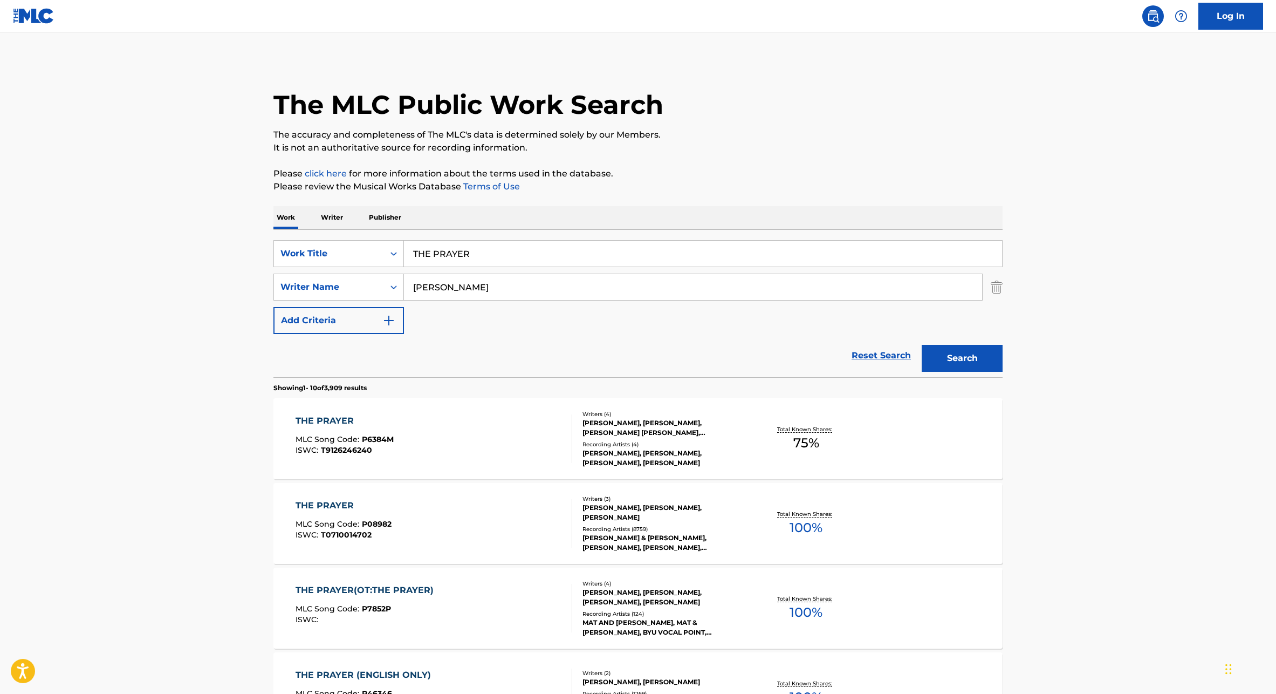
click at [415, 534] on div "THE PRAYER MLC Song Code : P08982 ISWC : T0710014702" at bounding box center [434, 523] width 277 height 49
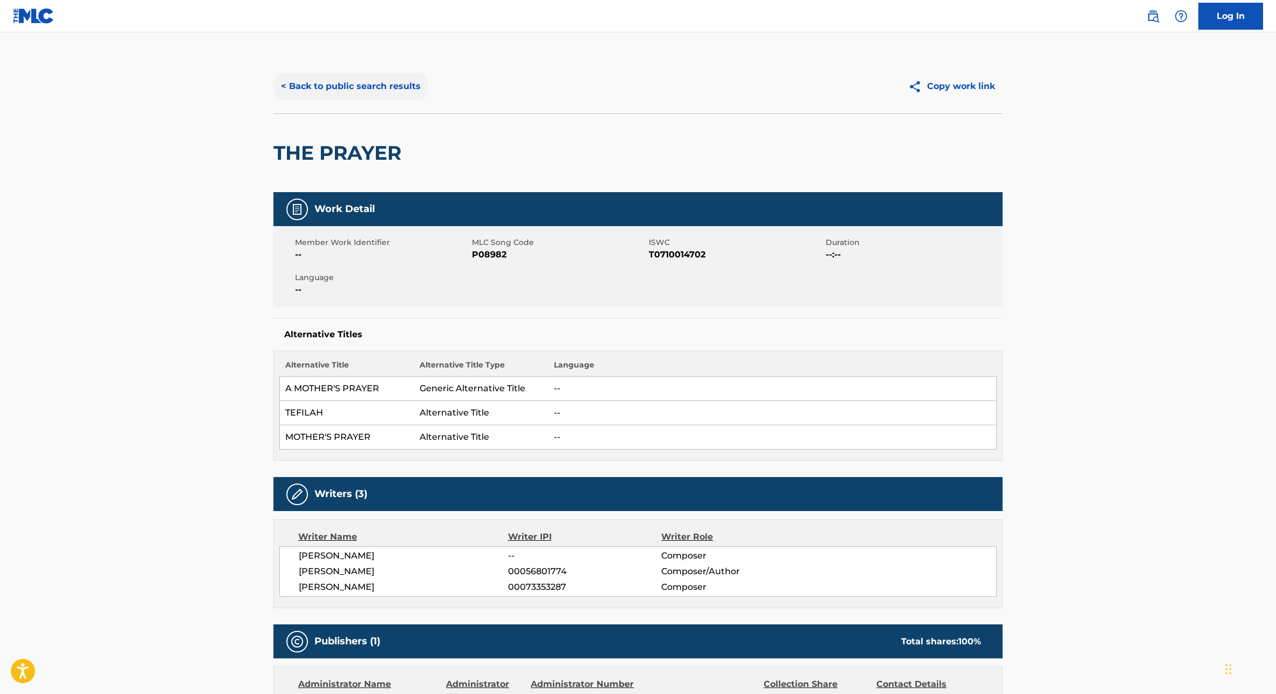
click at [356, 87] on button "< Back to public search results" at bounding box center [350, 86] width 155 height 27
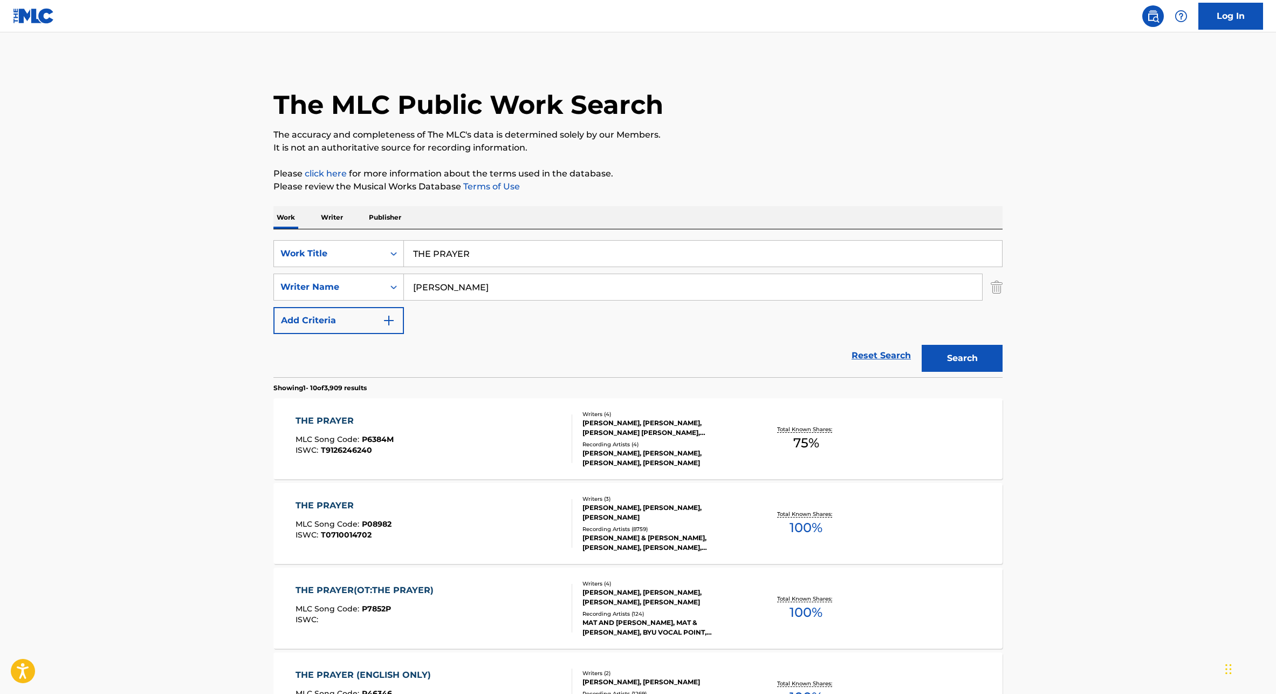
click at [429, 258] on input "THE PRAYER" at bounding box center [703, 254] width 598 height 26
paste input "RE'S A WORLD"
type input "THERE'S A WORLD"
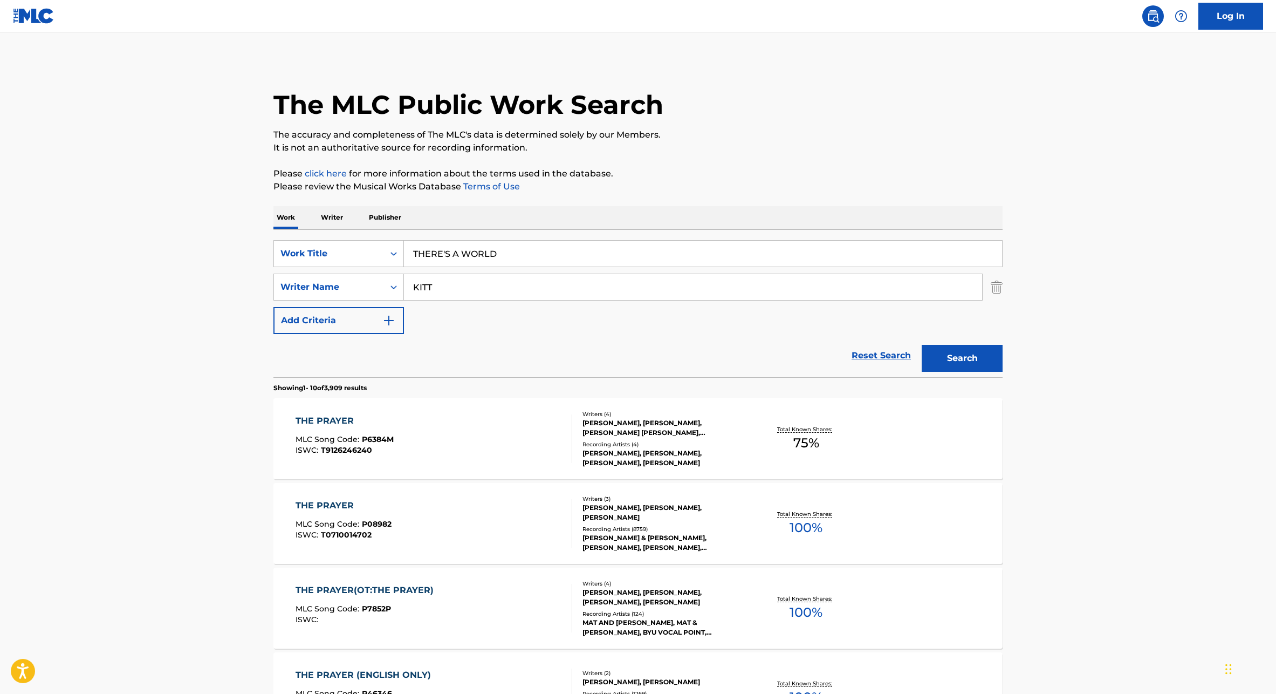
type input "KITT"
click at [922, 345] on button "Search" at bounding box center [962, 358] width 81 height 27
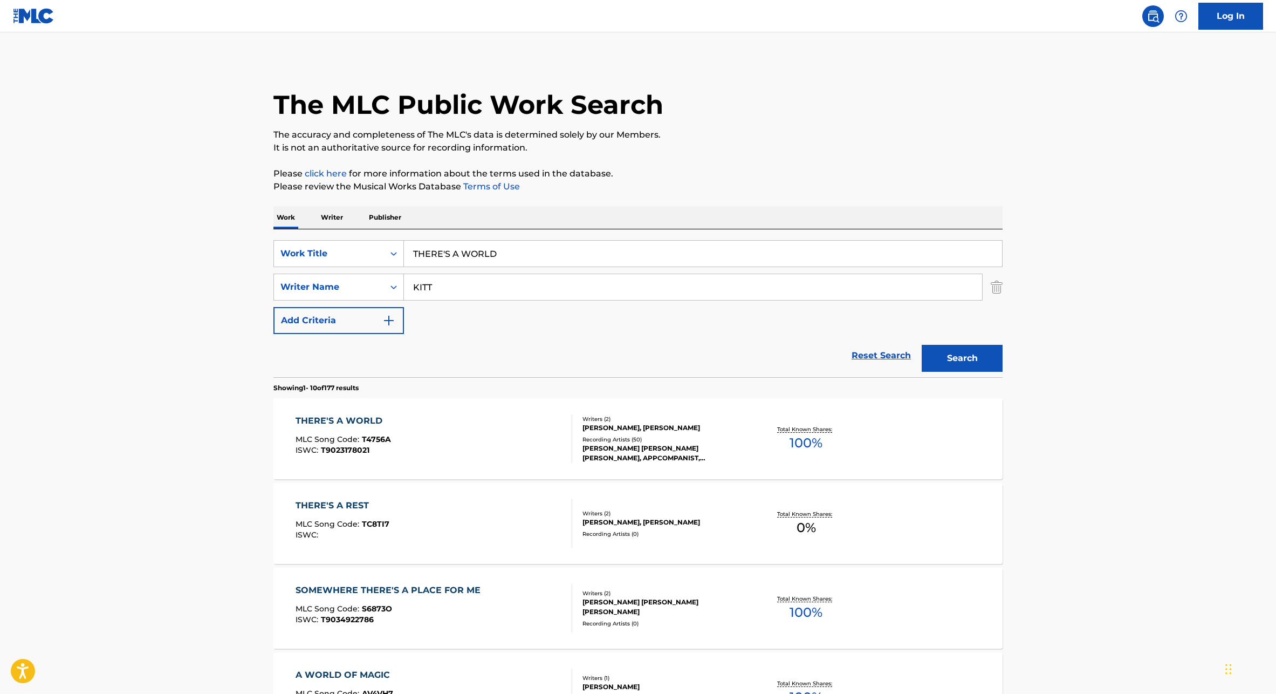
click at [375, 445] on div "MLC Song Code : T4756A" at bounding box center [343, 440] width 95 height 11
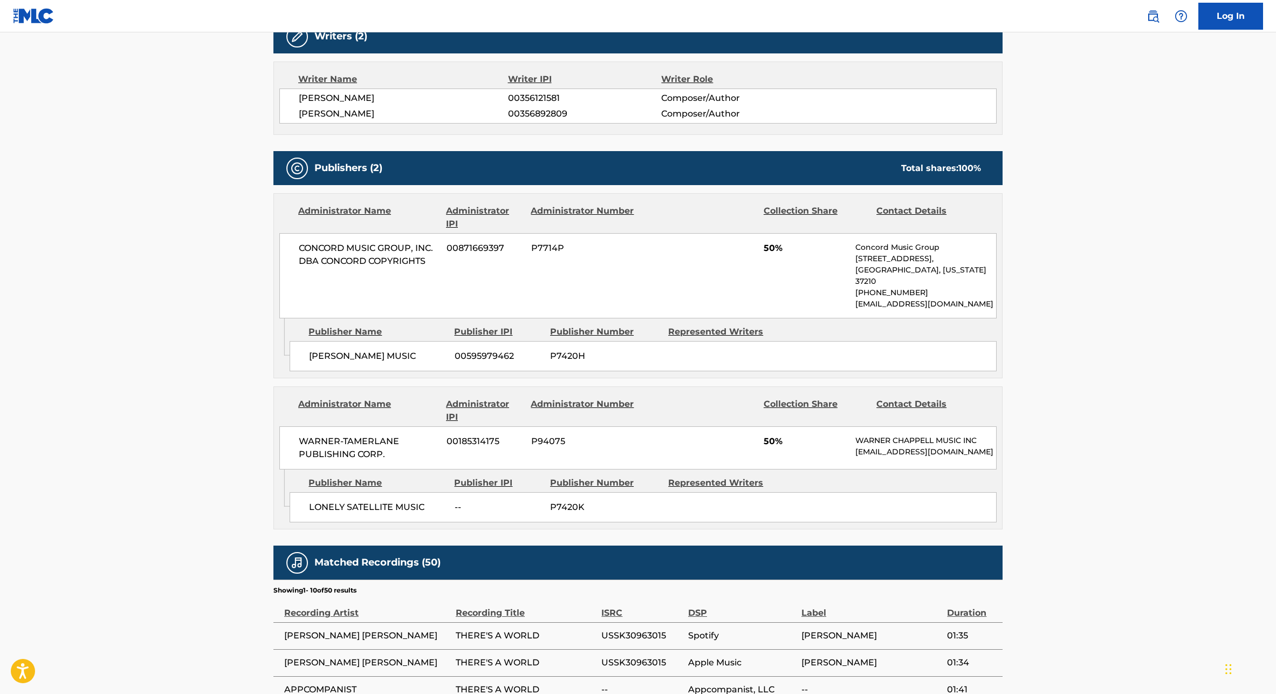
scroll to position [380, 0]
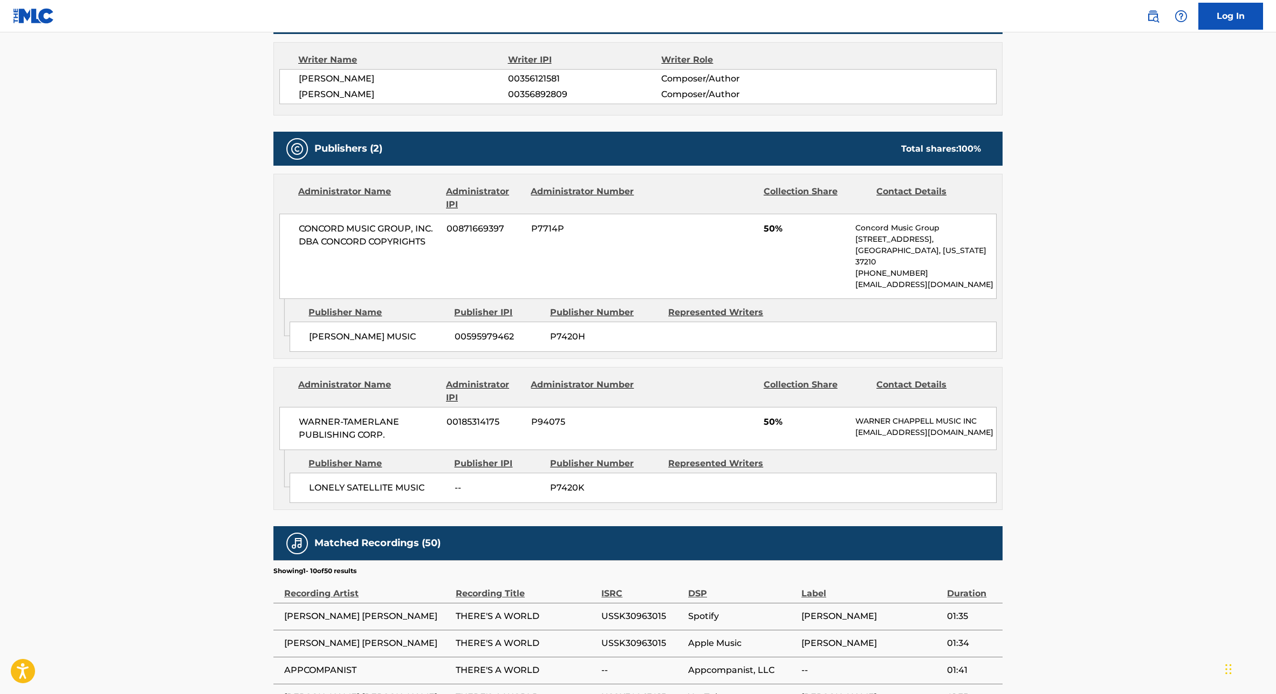
click at [337, 429] on span "WARNER-TAMERLANE PUBLISHING CORP." at bounding box center [369, 428] width 140 height 26
copy div "WARNER-TAMERLANE PUBLISHING CORP."
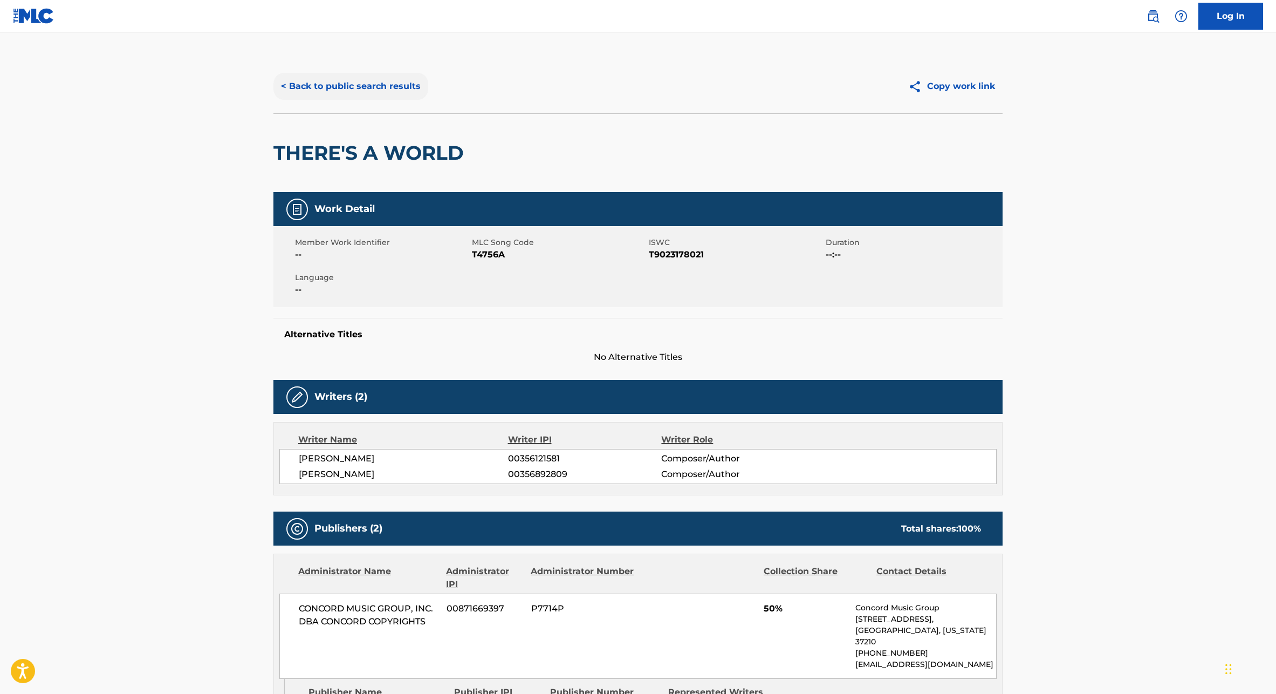
click at [383, 81] on button "< Back to public search results" at bounding box center [350, 86] width 155 height 27
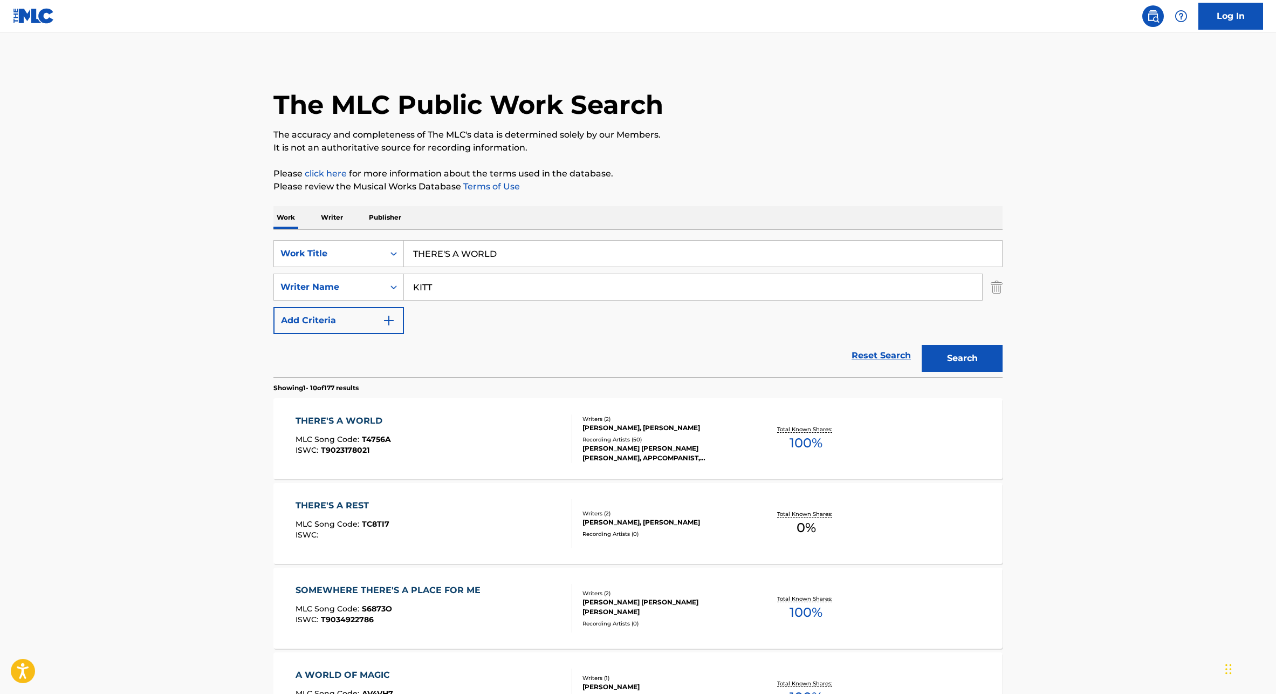
click at [480, 248] on input "THERE'S A WORLD" at bounding box center [703, 254] width 598 height 26
paste input "LOLA MY LOVE"
type input "LOLA MY LOVE"
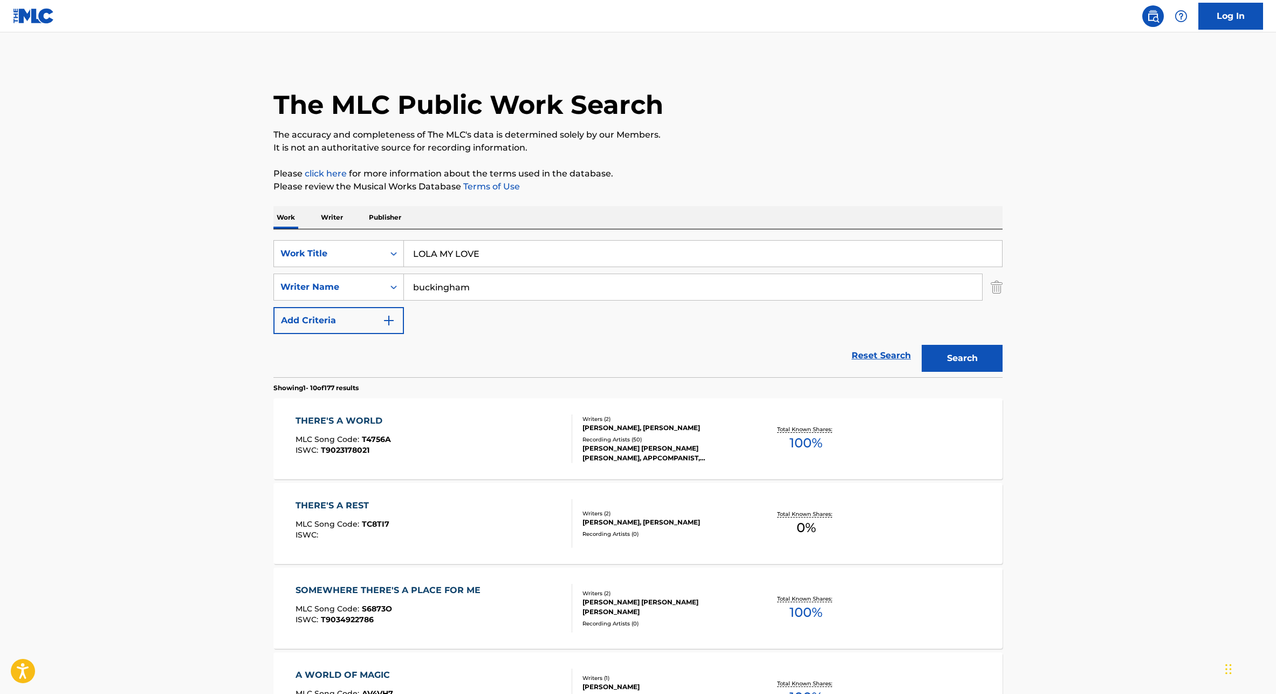
type input "buckingham"
click at [922, 345] on button "Search" at bounding box center [962, 358] width 81 height 27
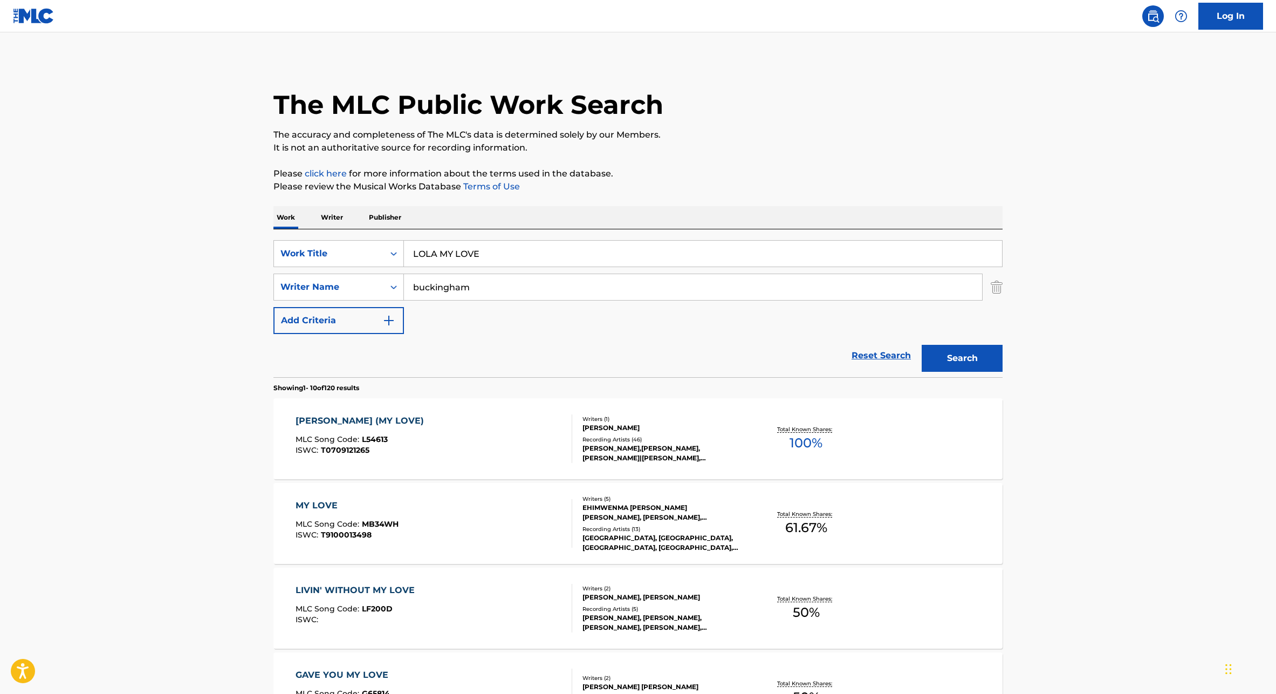
click at [368, 441] on span "L54613" at bounding box center [375, 439] width 26 height 10
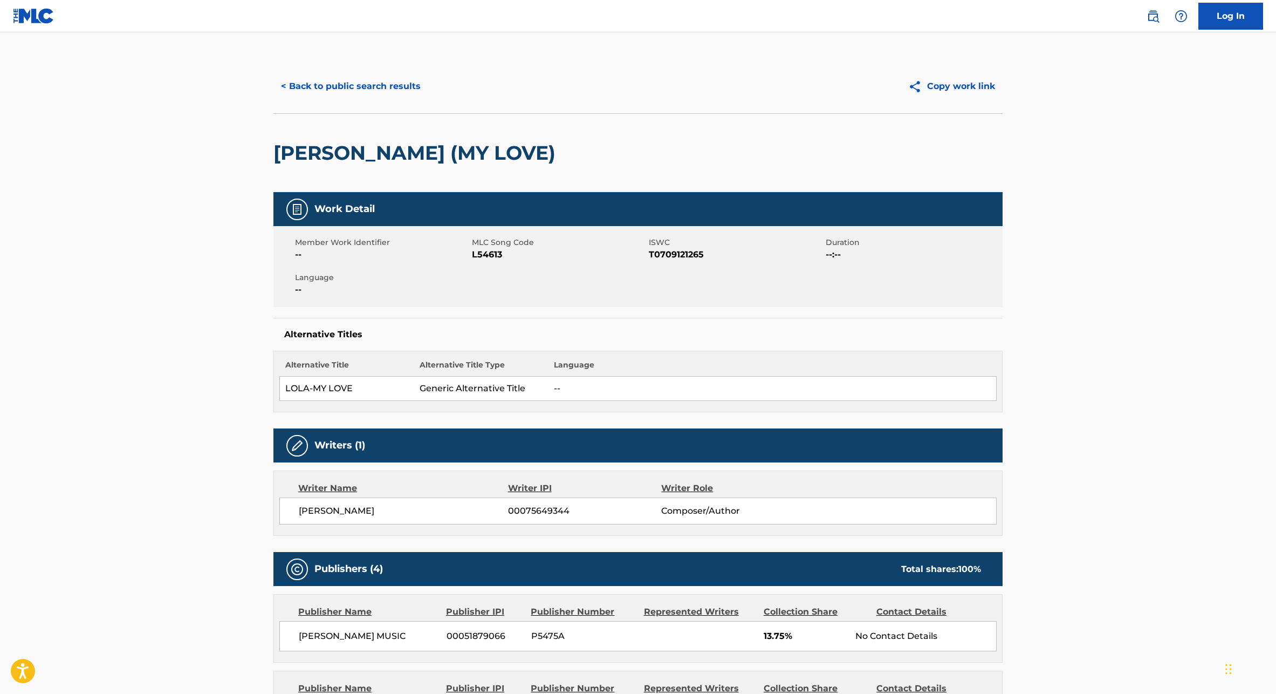
click at [370, 159] on h2 "[PERSON_NAME] (MY LOVE)" at bounding box center [417, 153] width 288 height 24
copy div "[PERSON_NAME] (MY LOVE)"
click at [493, 250] on span "L54613" at bounding box center [559, 254] width 174 height 13
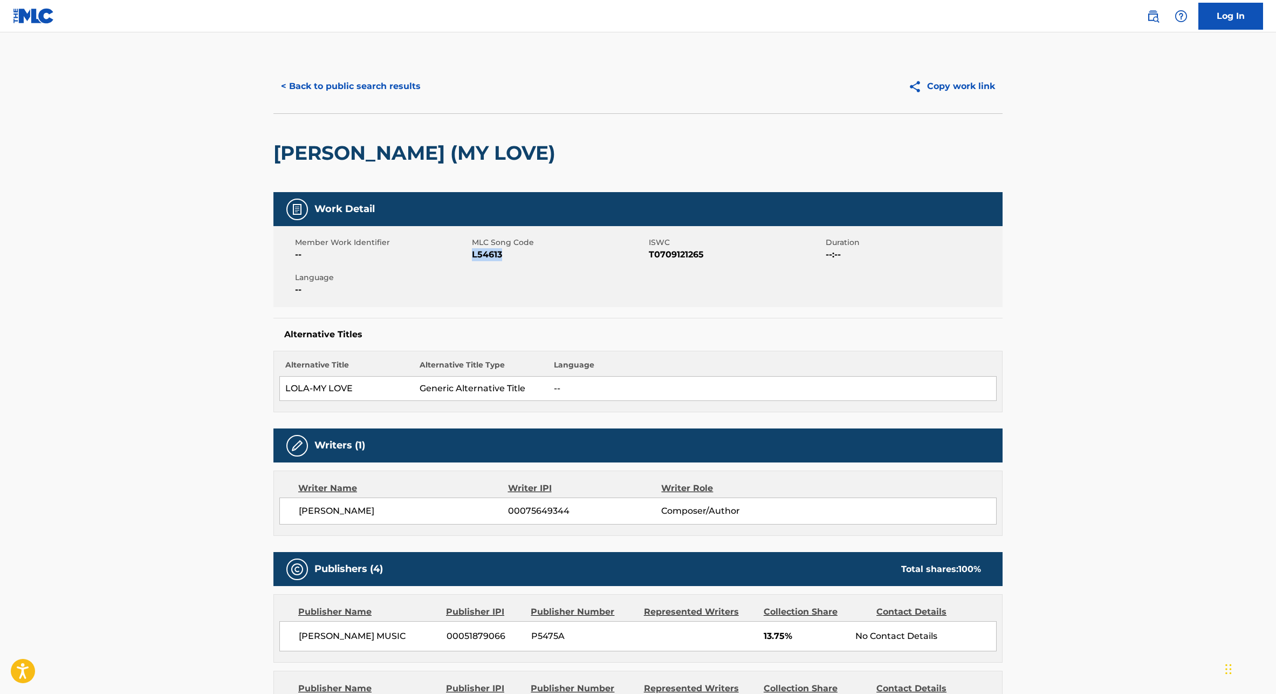
click at [493, 250] on span "L54613" at bounding box center [559, 254] width 174 height 13
click at [670, 255] on span "T0709121265" at bounding box center [736, 254] width 174 height 13
click at [483, 255] on span "L54613" at bounding box center [559, 254] width 174 height 13
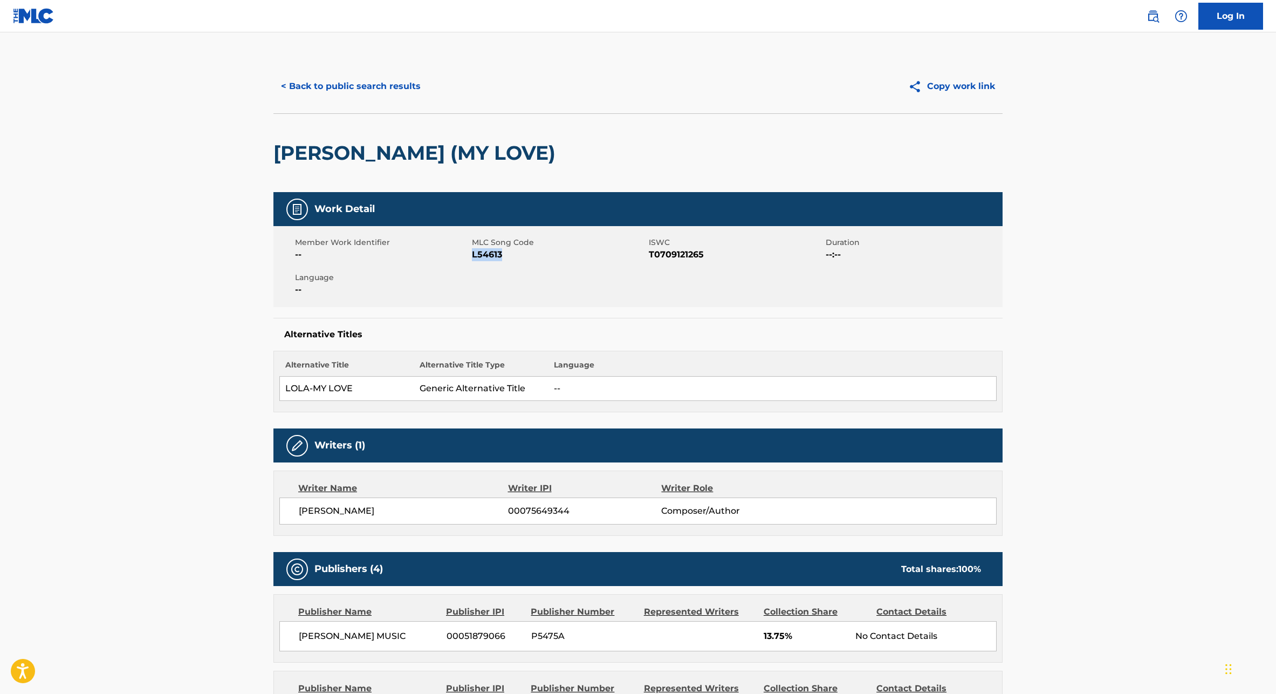
click at [483, 255] on span "L54613" at bounding box center [559, 254] width 174 height 13
click at [416, 146] on h2 "[PERSON_NAME] (MY LOVE)" at bounding box center [417, 153] width 288 height 24
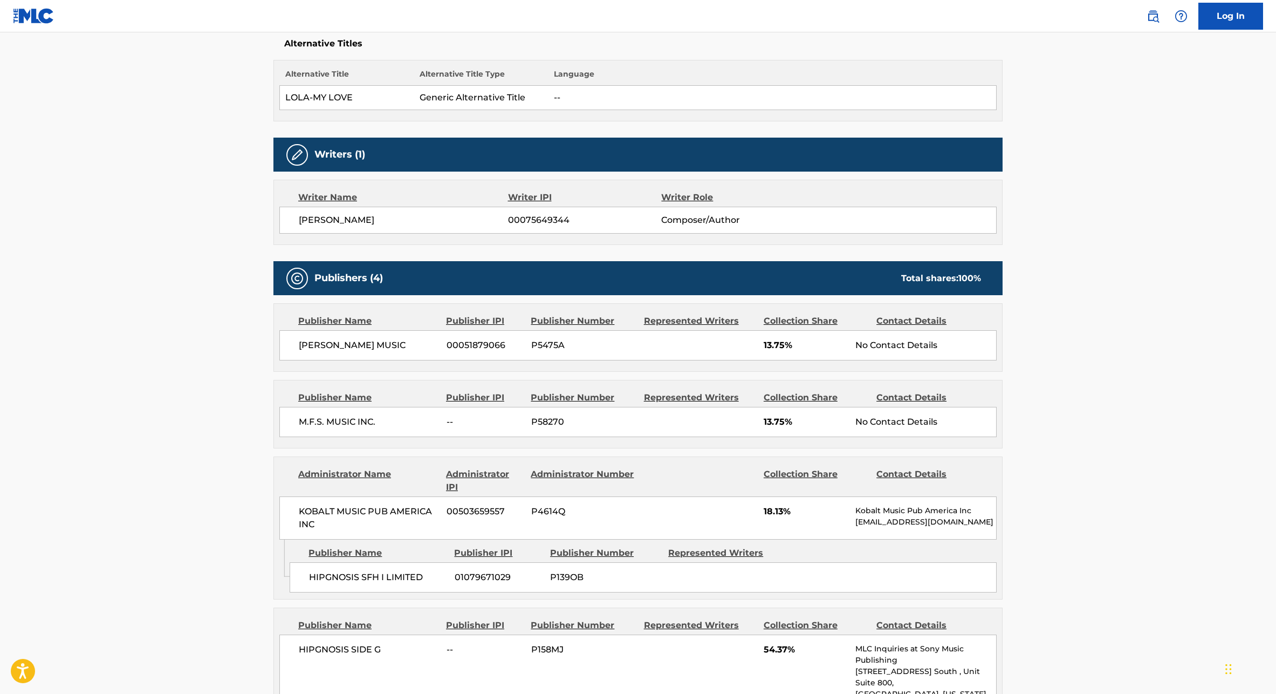
scroll to position [272, 0]
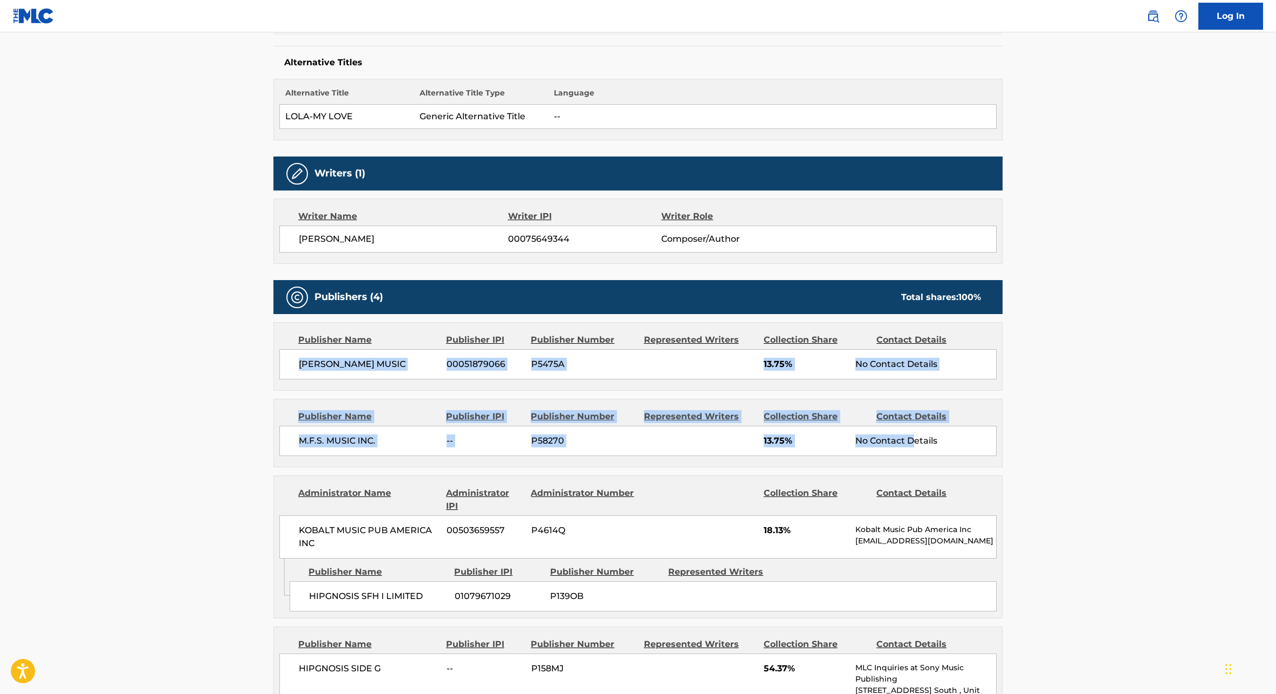
drag, startPoint x: 302, startPoint y: 361, endPoint x: 915, endPoint y: 442, distance: 618.7
click at [915, 442] on div "Publishers (4) Total shares: 100 % Publisher Name Publisher IPI Publisher Numbe…" at bounding box center [637, 532] width 729 height 504
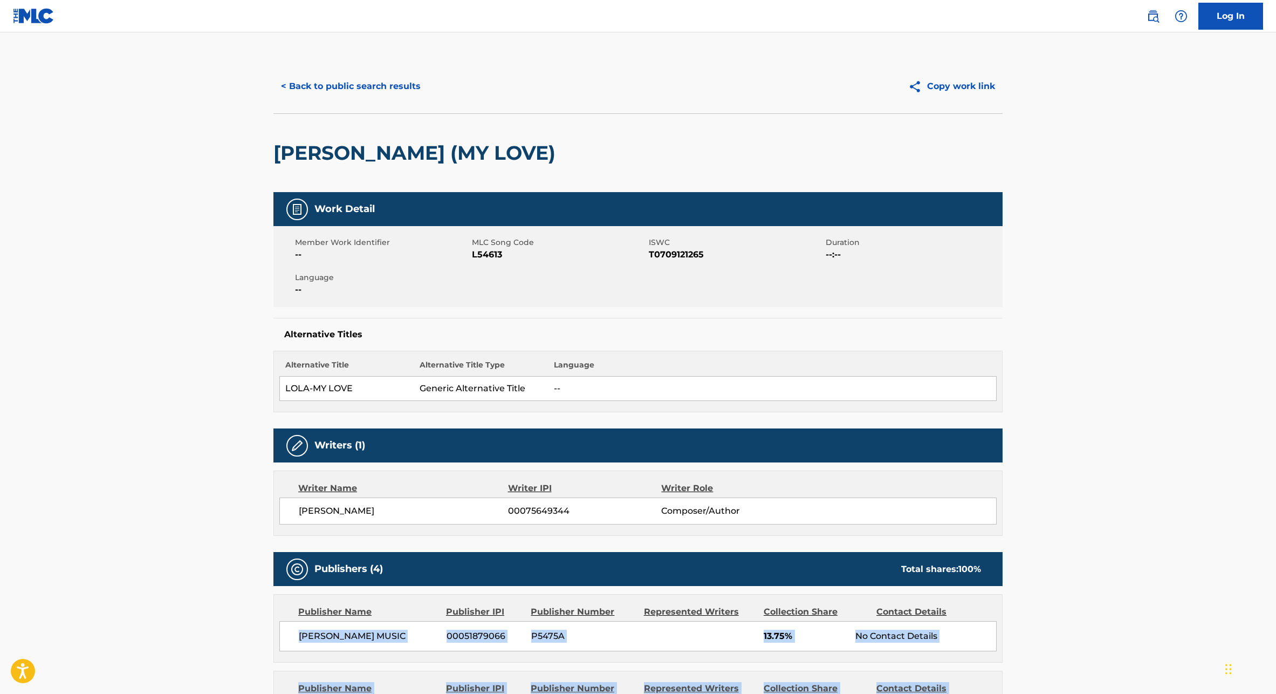
click at [348, 160] on h2 "[PERSON_NAME] (MY LOVE)" at bounding box center [417, 153] width 288 height 24
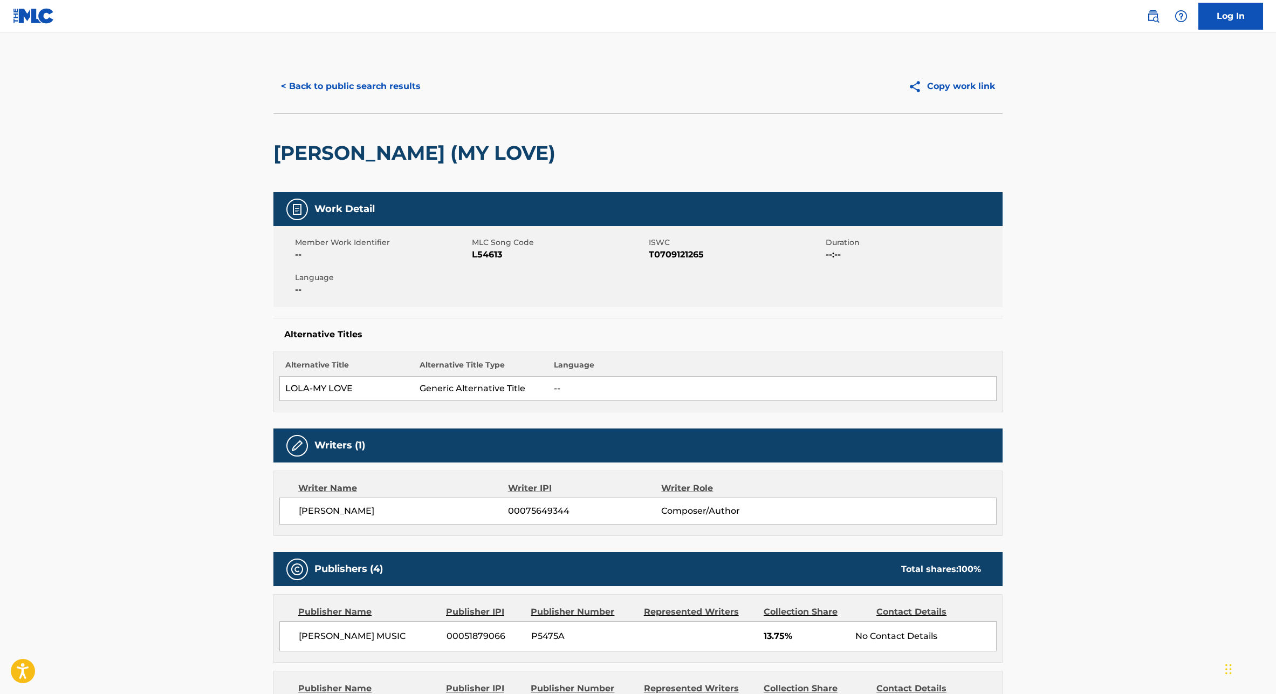
click at [348, 160] on h2 "[PERSON_NAME] (MY LOVE)" at bounding box center [417, 153] width 288 height 24
